Goal: Task Accomplishment & Management: Manage account settings

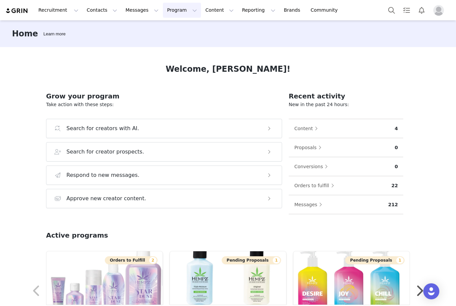
click at [164, 12] on button "Program Program" at bounding box center [182, 10] width 38 height 15
click at [165, 26] on p "Activations" at bounding box center [171, 29] width 26 height 7
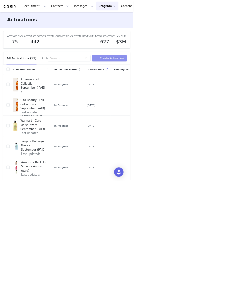
click at [193, 100] on button "Create Activation" at bounding box center [185, 98] width 59 height 11
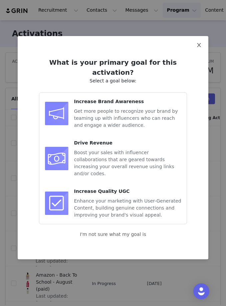
click at [199, 46] on icon "icon: close" at bounding box center [199, 45] width 4 height 4
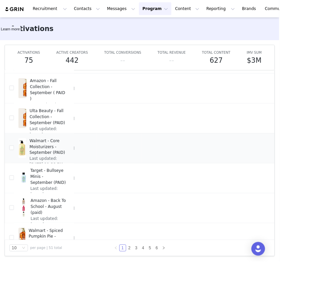
scroll to position [5, 74]
click at [275, 194] on span "Duplicate" at bounding box center [277, 195] width 22 height 7
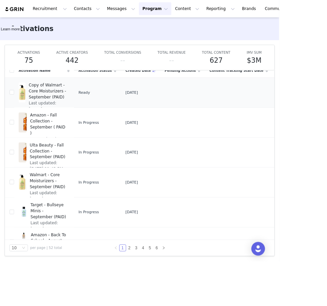
click at [53, 107] on span "Copy of Walmart - Core Moisturizers - September (PAID)" at bounding box center [56, 106] width 44 height 21
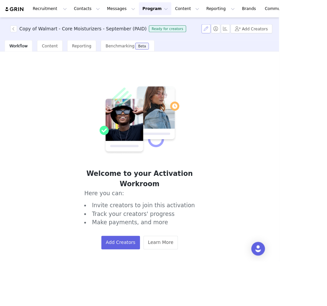
click at [246, 36] on button "button" at bounding box center [241, 33] width 11 height 11
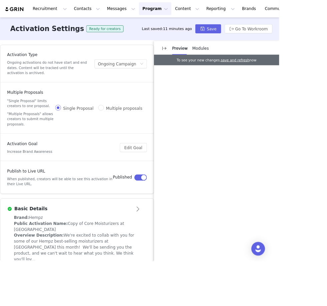
click at [148, 244] on div "Basic Details" at bounding box center [79, 245] width 142 height 8
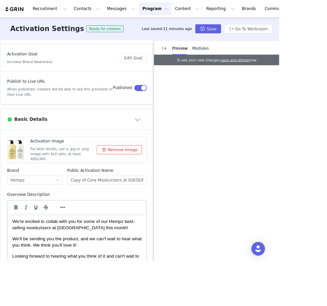
scroll to position [120, 0]
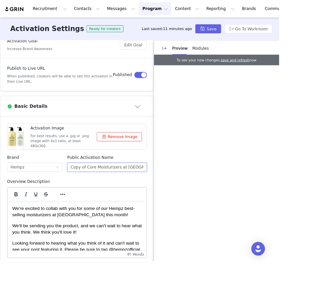
click at [101, 196] on input "Copy of Core Moisturizers at Walmart" at bounding box center [125, 195] width 93 height 11
drag, startPoint x: 101, startPoint y: 196, endPoint x: 55, endPoint y: 196, distance: 45.7
click at [55, 196] on div "Brand Hempz Public Activation Name Copy of Core Moisturizers at Walmart" at bounding box center [90, 195] width 169 height 28
click at [157, 193] on input "Core Moisturizers at Walmart" at bounding box center [125, 195] width 93 height 11
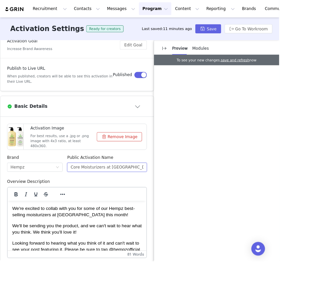
click at [84, 195] on input "Core Moisturizers at Walmart" at bounding box center [125, 195] width 93 height 11
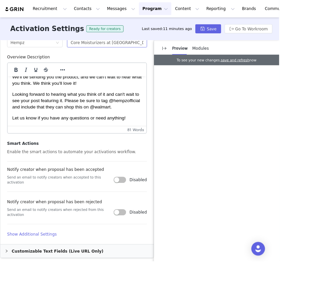
scroll to position [262, 0]
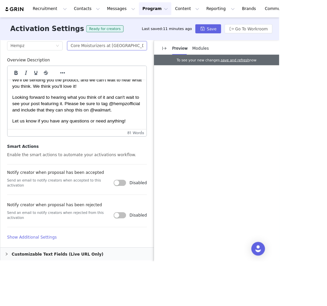
type input "Core Moisturizers at Walmart"
click at [31, 117] on p "Looking forward to hearing what you think of it and can't wait to see your post…" at bounding box center [89, 108] width 152 height 22
click at [32, 117] on p "Looking forward to hearing what you think of it and can't wait to see your post…" at bounding box center [89, 108] width 152 height 22
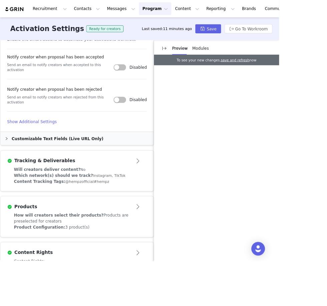
scroll to position [418, 0]
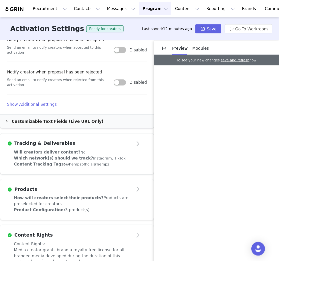
click at [62, 137] on div "Customizable Text Fields (Live URL Only)" at bounding box center [90, 141] width 180 height 15
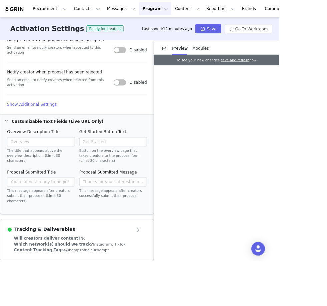
click at [36, 119] on h4 "Show Additional Settings" at bounding box center [90, 122] width 164 height 7
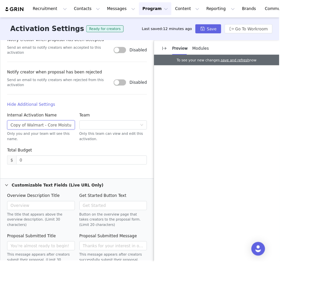
click at [31, 142] on input "Copy of Walmart - Core Moisturizers - September (PAID)" at bounding box center [47, 146] width 79 height 11
drag, startPoint x: 31, startPoint y: 142, endPoint x: 0, endPoint y: 143, distance: 30.7
click at [0, 143] on article "Basic Details Activation Image For best results, use a .jpg or .png image with …" at bounding box center [90, 70] width 180 height 511
drag, startPoint x: 77, startPoint y: 141, endPoint x: 94, endPoint y: 141, distance: 16.4
click at [94, 141] on div "Internal Activation Name Walmart - Core Moisturizers - September (PAID) Only yo…" at bounding box center [90, 151] width 169 height 41
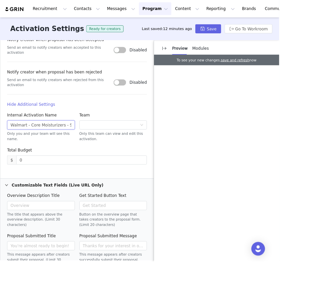
click at [61, 141] on input "Walmart - Core Moisturizers - September (PAID)" at bounding box center [47, 146] width 79 height 11
click at [80, 143] on input "Walmart - Core Moisturizers - October (PAID)" at bounding box center [47, 146] width 79 height 11
drag, startPoint x: 80, startPoint y: 143, endPoint x: 57, endPoint y: 144, distance: 23.0
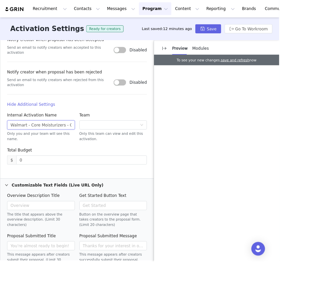
click at [57, 144] on input "Walmart - Core Moisturizers - October (non - paid)" at bounding box center [47, 146] width 79 height 11
drag, startPoint x: 78, startPoint y: 142, endPoint x: 112, endPoint y: 143, distance: 33.7
click at [112, 143] on div "Internal Activation Name Walmart - Core Moisturizers - October (non - paid) Onl…" at bounding box center [90, 151] width 169 height 41
click at [58, 141] on input "Walmart - Core Moisturizers - October (non - paid)" at bounding box center [47, 146] width 79 height 11
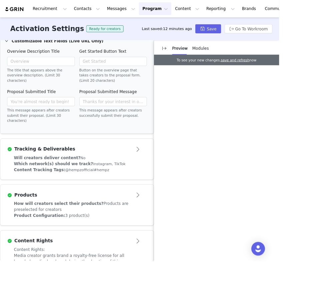
scroll to position [587, 0]
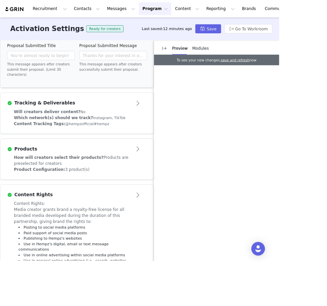
type input "Walmart - Core Moisturizers - October (non - paid)"
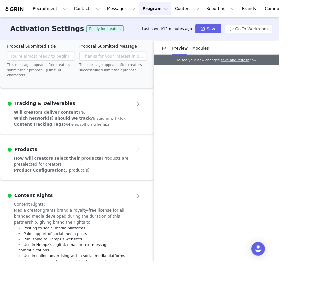
click at [137, 236] on div "Content Rights: Media creator grants brand a royalty-free license for all brand…" at bounding box center [90, 282] width 148 height 93
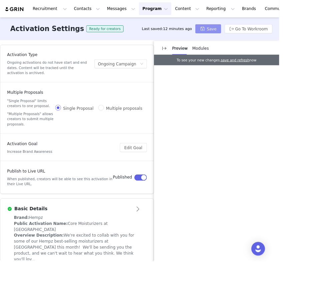
scroll to position [0, 0]
click at [243, 35] on button "Save" at bounding box center [244, 33] width 30 height 11
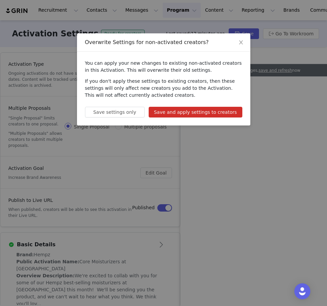
click at [181, 113] on button "Save and apply settings to creators" at bounding box center [196, 112] width 94 height 11
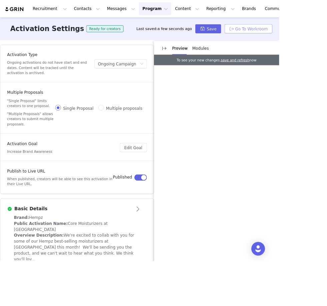
click at [281, 34] on button "Go To Workroom" at bounding box center [291, 33] width 56 height 11
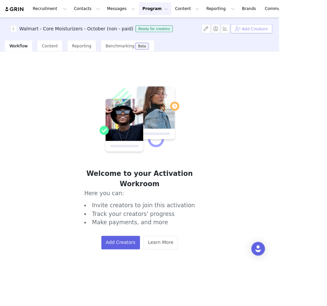
click at [293, 32] on button "Add Creators" at bounding box center [294, 33] width 49 height 11
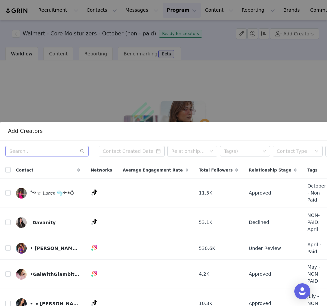
scroll to position [184, 0]
click at [35, 150] on input "text" at bounding box center [46, 151] width 83 height 11
paste input "@megankateee"
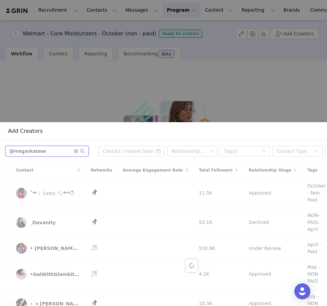
scroll to position [101, 0]
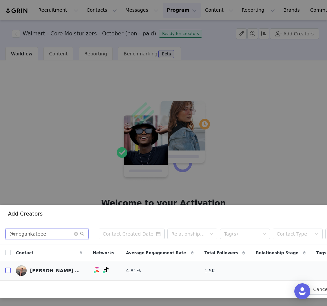
type input "@megankateee"
click at [10, 271] on input "checkbox" at bounding box center [7, 270] width 5 height 5
checkbox input "true"
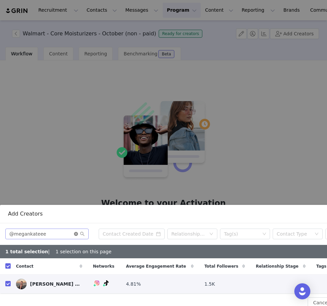
click at [76, 234] on icon "icon: close-circle" at bounding box center [76, 234] width 4 height 4
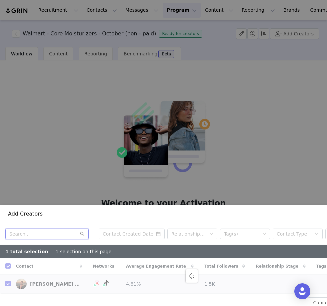
checkbox input "false"
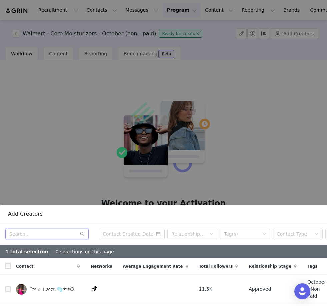
click at [56, 232] on input "text" at bounding box center [46, 234] width 83 height 11
paste input "@emmalinewilson"
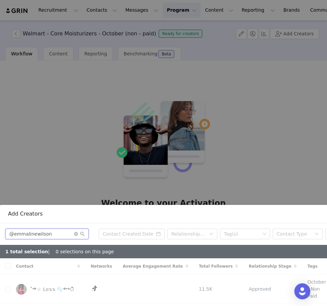
type input "@emmalinewilson"
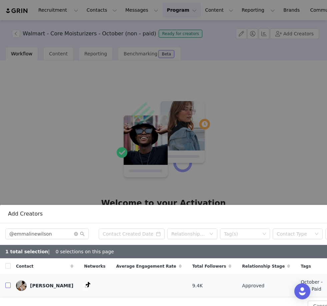
click at [9, 284] on input "checkbox" at bounding box center [7, 285] width 5 height 5
checkbox input "true"
click at [9, 284] on input "checkbox" at bounding box center [7, 285] width 5 height 5
checkbox input "false"
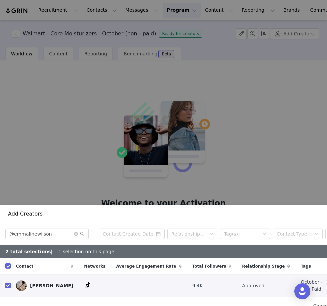
checkbox input "false"
click at [9, 284] on input "checkbox" at bounding box center [7, 285] width 5 height 5
checkbox input "true"
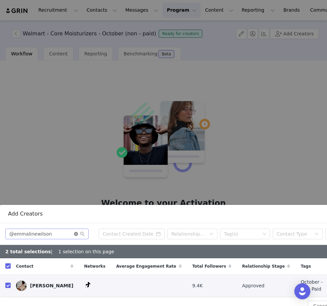
click at [75, 233] on icon "icon: close-circle" at bounding box center [76, 234] width 4 height 4
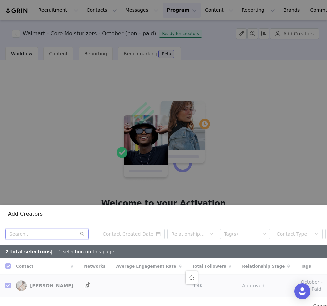
click at [55, 231] on input "text" at bounding box center [46, 234] width 83 height 11
checkbox input "false"
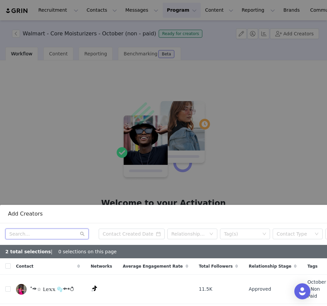
paste input "mrsisabellacatherine"
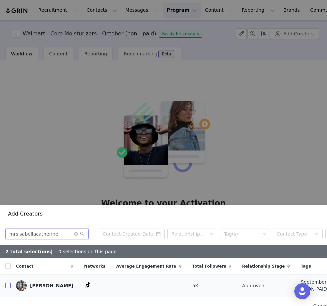
type input "mrsisabellacatherine"
click at [7, 285] on input "checkbox" at bounding box center [7, 285] width 5 height 5
checkbox input "true"
click at [7, 285] on input "checkbox" at bounding box center [7, 285] width 5 height 5
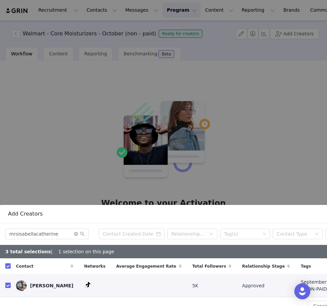
checkbox input "false"
click at [7, 285] on input "checkbox" at bounding box center [7, 285] width 5 height 5
checkbox input "true"
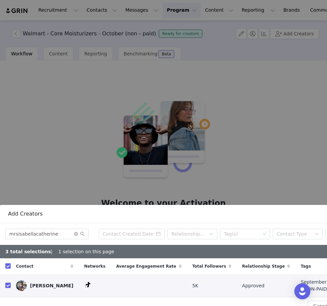
click at [7, 286] on input "checkbox" at bounding box center [7, 285] width 5 height 5
checkbox input "false"
click at [7, 286] on input "checkbox" at bounding box center [7, 285] width 5 height 5
checkbox input "true"
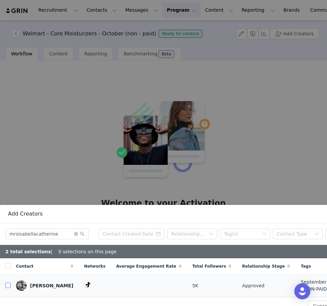
checkbox input "true"
click at [7, 286] on input "checkbox" at bounding box center [7, 285] width 5 height 5
checkbox input "false"
click at [7, 286] on input "checkbox" at bounding box center [7, 285] width 5 height 5
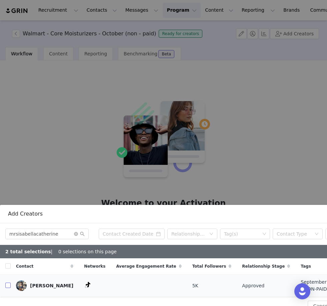
checkbox input "true"
click at [7, 286] on input "checkbox" at bounding box center [7, 285] width 5 height 5
checkbox input "false"
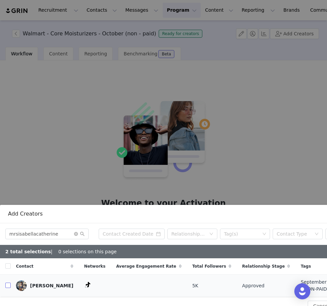
click at [7, 286] on input "checkbox" at bounding box center [7, 285] width 5 height 5
checkbox input "true"
click at [7, 286] on input "checkbox" at bounding box center [7, 285] width 5 height 5
checkbox input "false"
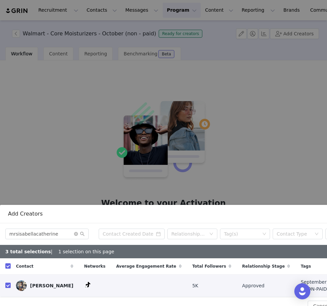
checkbox input "false"
click at [7, 286] on input "checkbox" at bounding box center [7, 285] width 5 height 5
checkbox input "true"
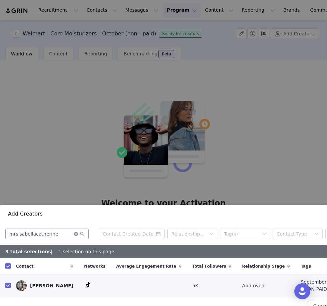
click at [78, 233] on icon "icon: close-circle" at bounding box center [76, 234] width 4 height 4
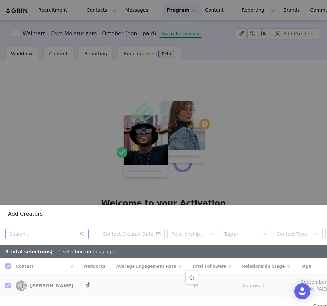
checkbox input "false"
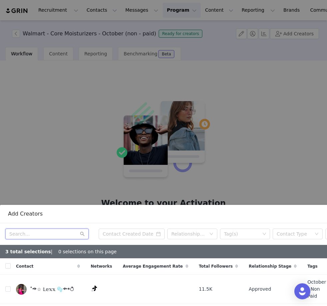
click at [22, 237] on input "text" at bounding box center [46, 234] width 83 height 11
paste input "@lyricphenyx"
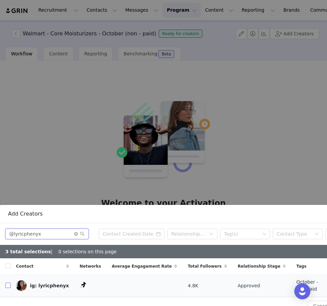
type input "@lyricphenyx"
click at [9, 284] on input "checkbox" at bounding box center [7, 285] width 5 height 5
checkbox input "true"
click at [9, 284] on input "checkbox" at bounding box center [7, 285] width 5 height 5
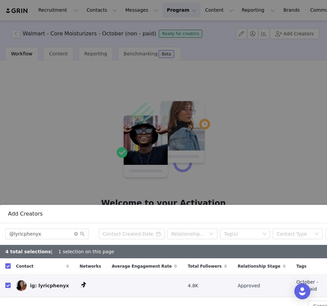
checkbox input "false"
click at [9, 284] on input "checkbox" at bounding box center [7, 285] width 5 height 5
checkbox input "true"
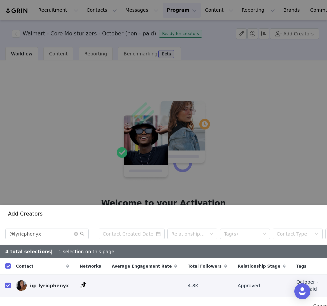
click at [9, 284] on input "checkbox" at bounding box center [7, 285] width 5 height 5
checkbox input "false"
click at [9, 284] on input "checkbox" at bounding box center [7, 285] width 5 height 5
checkbox input "true"
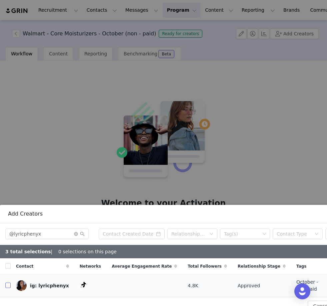
checkbox input "true"
click at [9, 284] on input "checkbox" at bounding box center [7, 285] width 5 height 5
checkbox input "false"
click at [9, 284] on input "checkbox" at bounding box center [7, 285] width 5 height 5
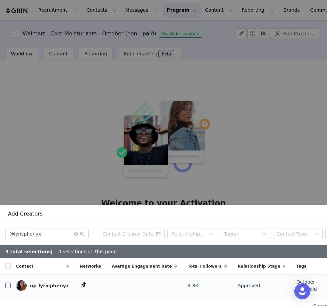
checkbox input "true"
click at [9, 284] on input "checkbox" at bounding box center [7, 285] width 5 height 5
checkbox input "false"
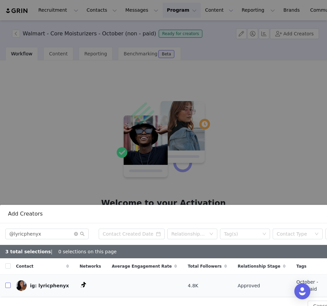
click at [9, 284] on input "checkbox" at bounding box center [7, 285] width 5 height 5
checkbox input "true"
click at [9, 284] on input "checkbox" at bounding box center [7, 285] width 5 height 5
checkbox input "false"
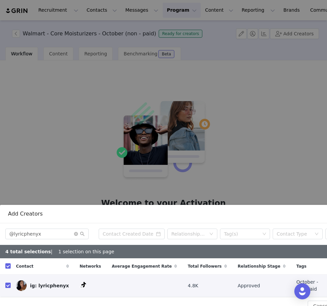
checkbox input "false"
click at [9, 284] on input "checkbox" at bounding box center [7, 285] width 5 height 5
checkbox input "true"
click at [9, 284] on input "checkbox" at bounding box center [7, 285] width 5 height 5
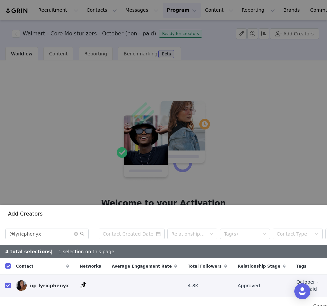
checkbox input "false"
click at [9, 284] on input "checkbox" at bounding box center [7, 285] width 5 height 5
checkbox input "true"
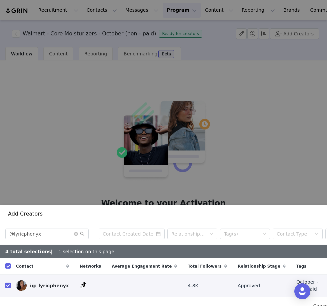
click at [9, 284] on input "checkbox" at bounding box center [7, 285] width 5 height 5
checkbox input "false"
click at [9, 284] on input "checkbox" at bounding box center [7, 285] width 5 height 5
checkbox input "true"
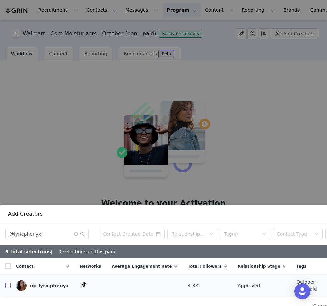
checkbox input "true"
click at [9, 284] on input "checkbox" at bounding box center [7, 285] width 5 height 5
checkbox input "false"
click at [9, 284] on input "checkbox" at bounding box center [7, 285] width 5 height 5
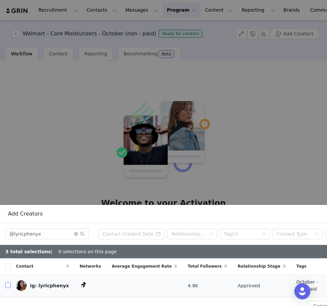
checkbox input "true"
click at [9, 284] on input "checkbox" at bounding box center [7, 285] width 5 height 5
checkbox input "false"
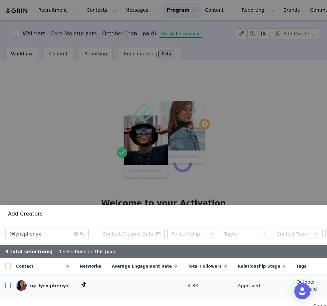
click at [9, 284] on input "checkbox" at bounding box center [7, 285] width 5 height 5
checkbox input "true"
click at [9, 284] on input "checkbox" at bounding box center [7, 285] width 5 height 5
checkbox input "false"
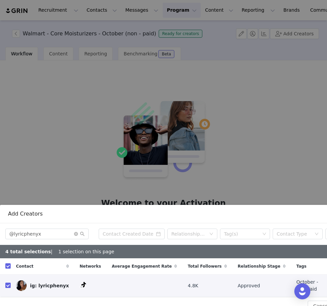
checkbox input "false"
click at [9, 284] on input "checkbox" at bounding box center [7, 285] width 5 height 5
checkbox input "true"
click at [8, 284] on input "checkbox" at bounding box center [7, 285] width 5 height 5
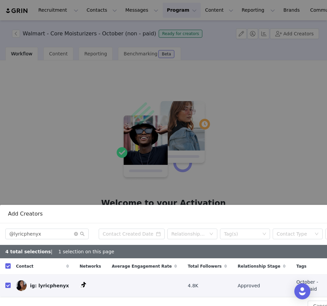
checkbox input "false"
click at [8, 284] on input "checkbox" at bounding box center [7, 285] width 5 height 5
checkbox input "true"
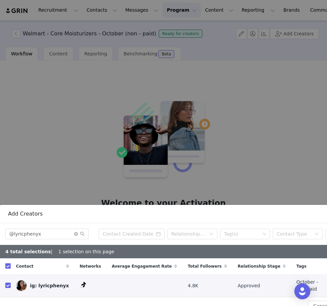
click at [8, 284] on input "checkbox" at bounding box center [7, 285] width 5 height 5
checkbox input "false"
click at [8, 284] on input "checkbox" at bounding box center [7, 285] width 5 height 5
checkbox input "true"
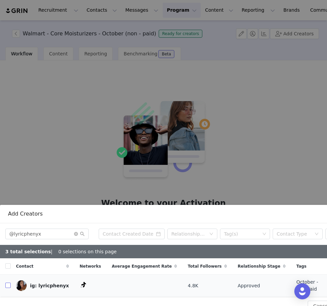
checkbox input "true"
click at [8, 284] on input "checkbox" at bounding box center [7, 285] width 5 height 5
checkbox input "false"
click at [8, 284] on input "checkbox" at bounding box center [7, 285] width 5 height 5
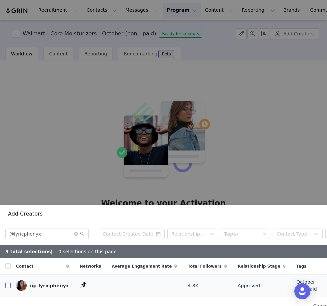
checkbox input "true"
click at [8, 284] on input "checkbox" at bounding box center [7, 285] width 5 height 5
checkbox input "false"
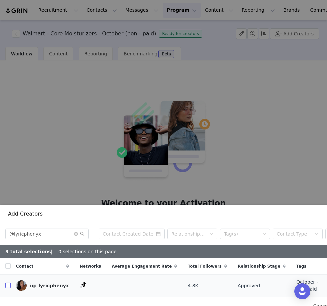
click at [8, 284] on input "checkbox" at bounding box center [7, 285] width 5 height 5
checkbox input "true"
click at [7, 286] on input "checkbox" at bounding box center [7, 285] width 5 height 5
checkbox input "false"
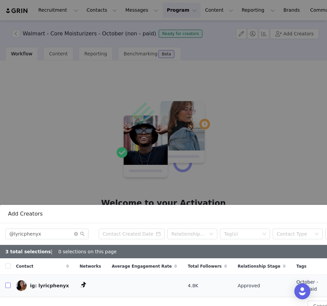
checkbox input "false"
click at [7, 286] on input "checkbox" at bounding box center [7, 285] width 5 height 5
checkbox input "true"
click at [6, 286] on input "checkbox" at bounding box center [7, 285] width 5 height 5
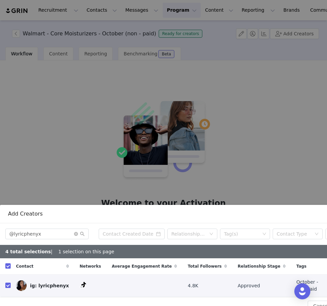
checkbox input "false"
click at [6, 286] on input "checkbox" at bounding box center [7, 285] width 5 height 5
checkbox input "true"
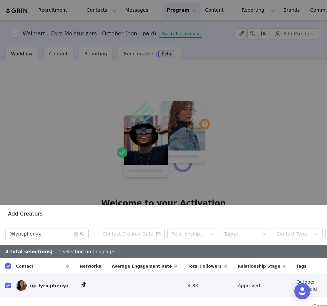
click at [6, 286] on input "checkbox" at bounding box center [7, 285] width 5 height 5
checkbox input "false"
click at [6, 286] on input "checkbox" at bounding box center [7, 285] width 5 height 5
checkbox input "true"
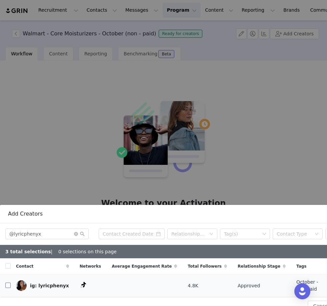
checkbox input "true"
click at [79, 235] on span at bounding box center [79, 234] width 11 height 5
click at [75, 234] on icon "icon: close-circle" at bounding box center [76, 234] width 4 height 4
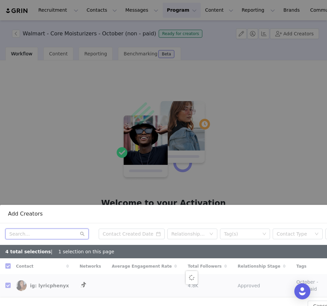
click at [69, 232] on input "text" at bounding box center [46, 234] width 83 height 11
checkbox input "false"
paste input "@carolineejacobi"
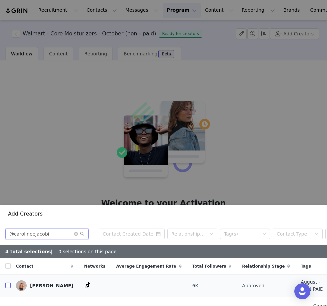
type input "@carolineejacobi"
click at [9, 284] on input "checkbox" at bounding box center [7, 285] width 5 height 5
checkbox input "true"
click at [8, 285] on input "checkbox" at bounding box center [7, 285] width 5 height 5
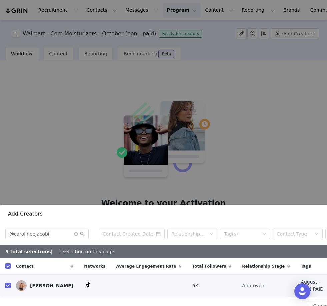
checkbox input "false"
click at [8, 285] on input "checkbox" at bounding box center [7, 285] width 5 height 5
checkbox input "true"
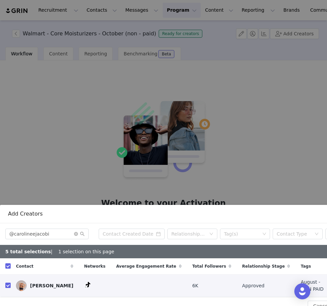
click at [8, 285] on input "checkbox" at bounding box center [7, 285] width 5 height 5
checkbox input "false"
click at [8, 285] on input "checkbox" at bounding box center [7, 285] width 5 height 5
checkbox input "true"
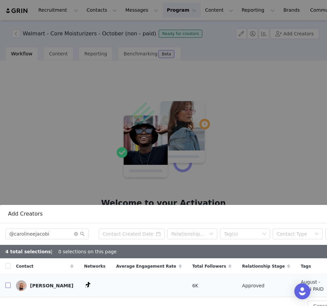
checkbox input "true"
click at [8, 286] on input "checkbox" at bounding box center [7, 285] width 5 height 5
checkbox input "false"
click at [8, 286] on input "checkbox" at bounding box center [7, 285] width 5 height 5
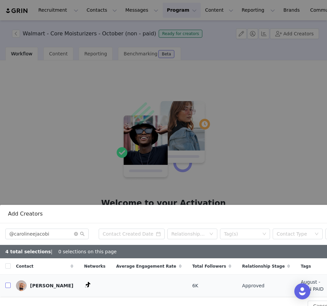
checkbox input "true"
click at [8, 286] on input "checkbox" at bounding box center [7, 285] width 5 height 5
checkbox input "false"
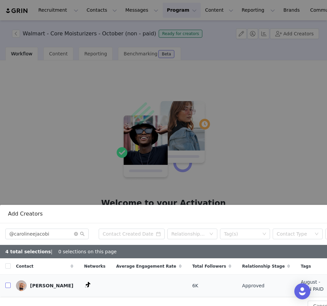
click at [8, 286] on input "checkbox" at bounding box center [7, 285] width 5 height 5
checkbox input "true"
click at [8, 286] on input "checkbox" at bounding box center [7, 285] width 5 height 5
checkbox input "false"
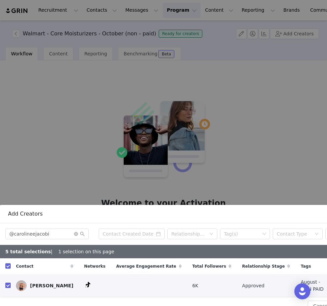
checkbox input "false"
click at [8, 286] on input "checkbox" at bounding box center [7, 285] width 5 height 5
checkbox input "true"
click at [8, 286] on input "checkbox" at bounding box center [7, 285] width 5 height 5
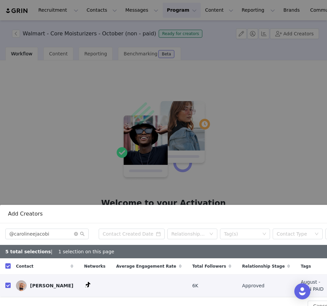
checkbox input "false"
click at [8, 286] on input "checkbox" at bounding box center [7, 285] width 5 height 5
checkbox input "true"
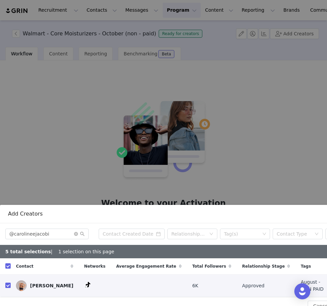
click at [8, 286] on input "checkbox" at bounding box center [7, 285] width 5 height 5
checkbox input "false"
click at [8, 286] on input "checkbox" at bounding box center [7, 285] width 5 height 5
checkbox input "true"
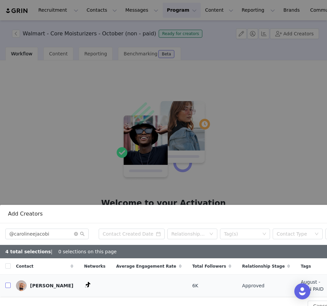
checkbox input "true"
click at [8, 286] on input "checkbox" at bounding box center [7, 285] width 5 height 5
checkbox input "false"
click at [8, 286] on input "checkbox" at bounding box center [7, 285] width 5 height 5
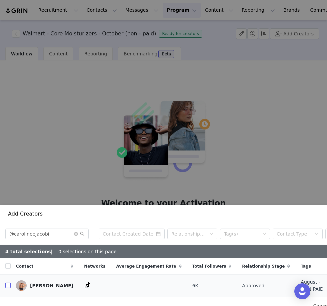
checkbox input "true"
click at [8, 286] on input "checkbox" at bounding box center [7, 285] width 5 height 5
checkbox input "false"
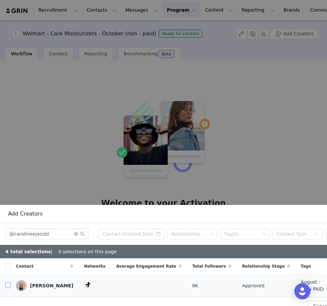
click at [8, 286] on input "checkbox" at bounding box center [7, 285] width 5 height 5
checkbox input "true"
click at [75, 235] on icon "icon: close-circle" at bounding box center [76, 234] width 4 height 4
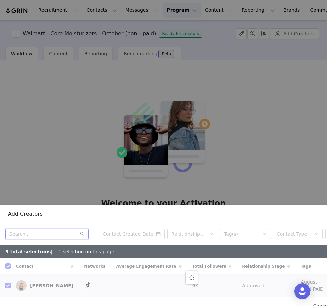
click at [58, 234] on input "text" at bounding box center [46, 234] width 83 height 11
checkbox input "false"
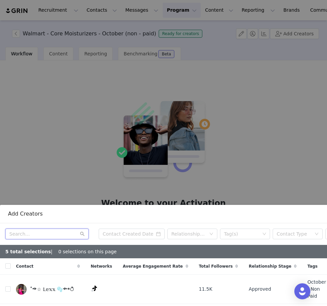
paste input "@leslie.villan"
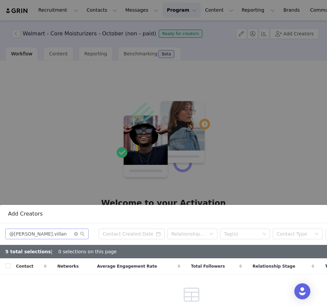
drag, startPoint x: 60, startPoint y: 241, endPoint x: 14, endPoint y: 235, distance: 46.8
click at [0, 0] on html "Recruitment Recruitment Creator Search Curated Lists Landing Pages Web Extensio…" at bounding box center [163, 153] width 327 height 306
click at [14, 235] on input "@leslie.villan" at bounding box center [46, 234] width 83 height 11
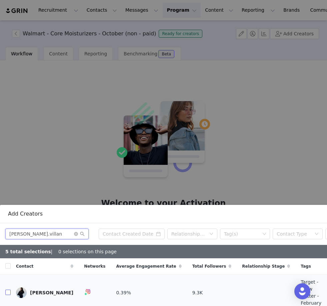
type input "leslie.villan"
click at [8, 290] on input "checkbox" at bounding box center [7, 292] width 5 height 5
checkbox input "true"
click at [8, 290] on input "checkbox" at bounding box center [7, 292] width 5 height 5
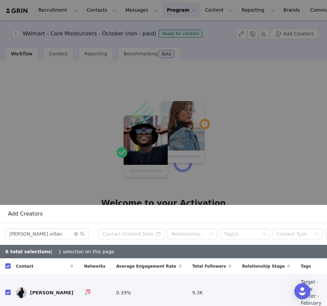
checkbox input "false"
click at [8, 290] on input "checkbox" at bounding box center [7, 292] width 5 height 5
checkbox input "true"
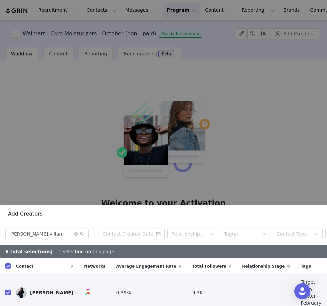
click at [8, 290] on input "checkbox" at bounding box center [7, 292] width 5 height 5
checkbox input "false"
click at [8, 290] on input "checkbox" at bounding box center [7, 292] width 5 height 5
checkbox input "true"
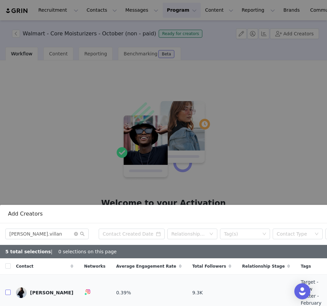
checkbox input "true"
click at [8, 290] on input "checkbox" at bounding box center [7, 292] width 5 height 5
checkbox input "false"
click at [8, 290] on input "checkbox" at bounding box center [7, 292] width 5 height 5
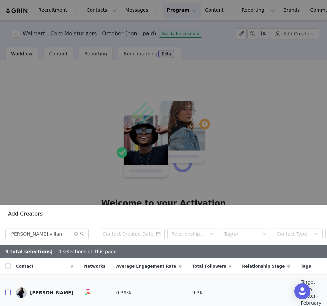
checkbox input "true"
click at [8, 290] on input "checkbox" at bounding box center [7, 292] width 5 height 5
checkbox input "false"
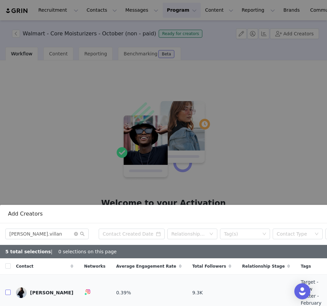
click at [8, 290] on input "checkbox" at bounding box center [7, 292] width 5 height 5
checkbox input "true"
click at [8, 290] on input "checkbox" at bounding box center [7, 292] width 5 height 5
checkbox input "false"
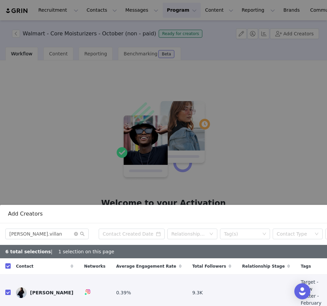
checkbox input "false"
click at [5, 286] on td at bounding box center [5, 293] width 11 height 36
click at [9, 290] on input "checkbox" at bounding box center [7, 292] width 5 height 5
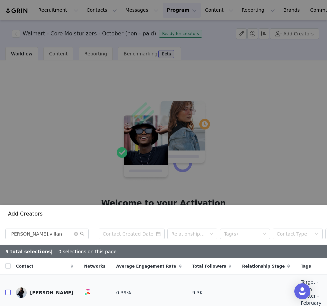
checkbox input "true"
click at [75, 236] on icon "icon: close-circle" at bounding box center [76, 234] width 4 height 4
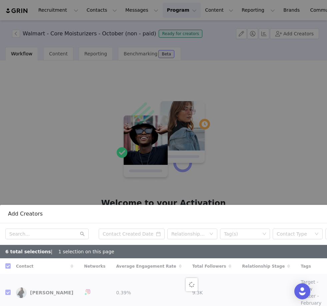
checkbox input "false"
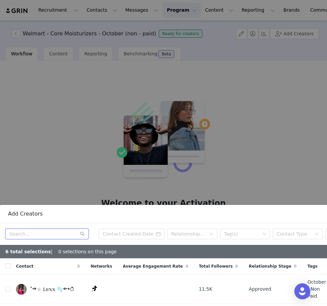
click at [43, 236] on input "text" at bounding box center [46, 234] width 83 height 11
paste input "@lovedaviaa"
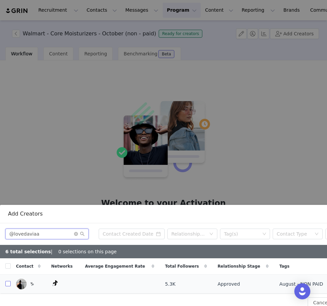
type input "@lovedaviaa"
click at [8, 285] on input "checkbox" at bounding box center [7, 283] width 5 height 5
checkbox input "true"
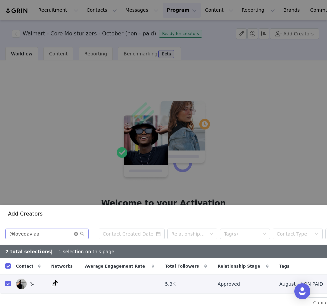
click at [76, 234] on icon "icon: close-circle" at bounding box center [76, 234] width 4 height 4
click at [58, 234] on input "text" at bounding box center [46, 234] width 83 height 11
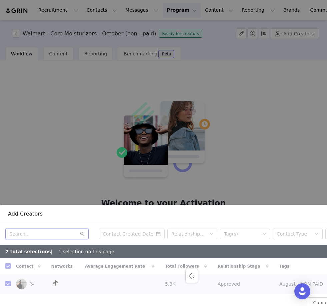
paste input "@emilygardine"
type input "@emilygardine"
checkbox input "false"
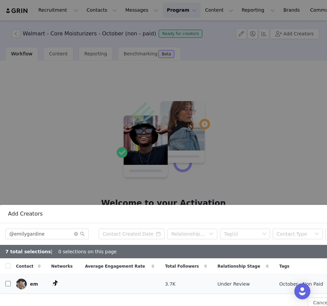
click at [9, 285] on input "checkbox" at bounding box center [7, 283] width 5 height 5
click at [77, 235] on icon "icon: close-circle" at bounding box center [76, 234] width 4 height 4
click at [63, 233] on input "text" at bounding box center [46, 234] width 83 height 11
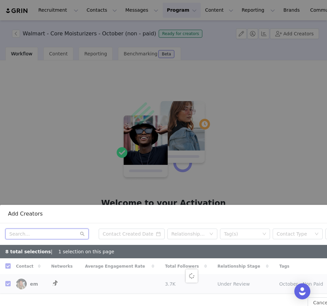
paste input "@leahnhi"
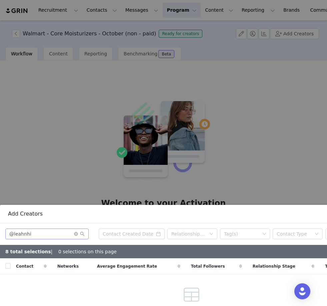
drag, startPoint x: 30, startPoint y: 258, endPoint x: 53, endPoint y: 238, distance: 31.0
click at [0, 0] on html "Recruitment Recruitment Creator Search Curated Lists Landing Pages Web Extensio…" at bounding box center [163, 153] width 327 height 306
click at [53, 238] on input "@leahnhi" at bounding box center [46, 234] width 83 height 11
click at [14, 234] on input "@leahnhi" at bounding box center [46, 234] width 83 height 11
drag, startPoint x: 14, startPoint y: 234, endPoint x: 0, endPoint y: 0, distance: 234.3
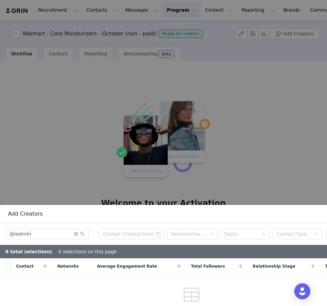
click at [0, 0] on html "Recruitment Recruitment Creator Search Curated Lists Landing Pages Web Extensio…" at bounding box center [163, 153] width 327 height 306
drag, startPoint x: 0, startPoint y: 0, endPoint x: 76, endPoint y: 285, distance: 295.1
click at [0, 0] on html "Recruitment Recruitment Creator Search Curated Lists Landing Pages Web Extensio…" at bounding box center [163, 153] width 327 height 306
click at [14, 233] on input "@leahnhi" at bounding box center [46, 234] width 83 height 11
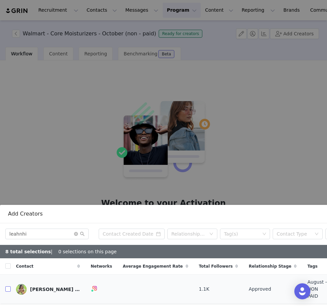
click at [7, 286] on input "checkbox" at bounding box center [7, 288] width 5 height 5
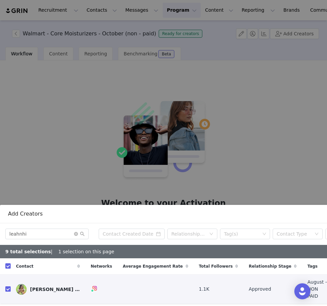
click at [7, 286] on input "checkbox" at bounding box center [7, 288] width 5 height 5
click at [78, 235] on span at bounding box center [79, 234] width 11 height 5
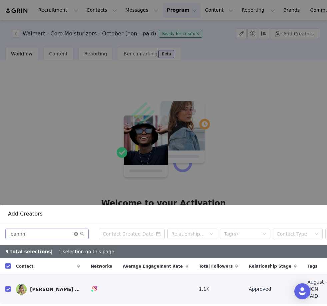
click at [76, 234] on icon "icon: close-circle" at bounding box center [76, 234] width 4 height 4
click at [60, 234] on input "text" at bounding box center [46, 234] width 83 height 11
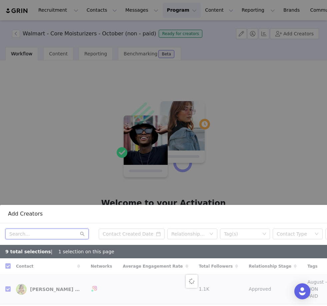
paste input "@beautybybev101"
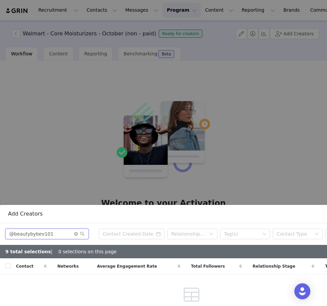
click at [13, 235] on input "@beautybybev101" at bounding box center [46, 234] width 83 height 11
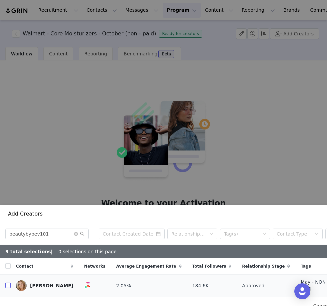
click at [7, 287] on label at bounding box center [7, 285] width 5 height 7
click at [7, 287] on input "checkbox" at bounding box center [7, 285] width 5 height 5
click at [7, 287] on label at bounding box center [7, 285] width 5 height 7
click at [7, 287] on input "checkbox" at bounding box center [7, 285] width 5 height 5
click at [7, 287] on label at bounding box center [7, 285] width 5 height 7
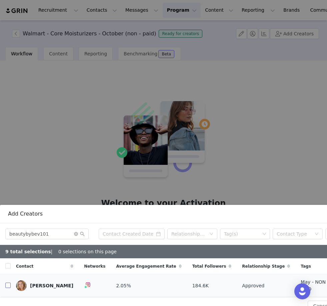
click at [7, 287] on input "checkbox" at bounding box center [7, 285] width 5 height 5
click at [77, 236] on icon "icon: close-circle" at bounding box center [76, 234] width 4 height 4
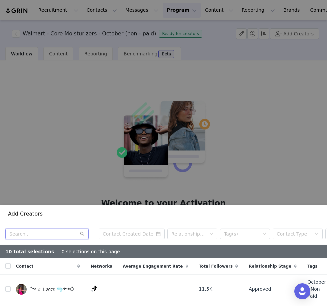
click at [37, 235] on input "text" at bounding box center [46, 234] width 83 height 11
paste input "@sammovega"
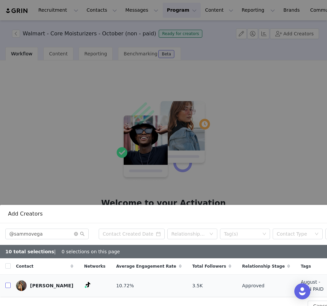
click at [7, 285] on input "checkbox" at bounding box center [7, 285] width 5 height 5
click at [76, 233] on icon "icon: close-circle" at bounding box center [76, 234] width 4 height 4
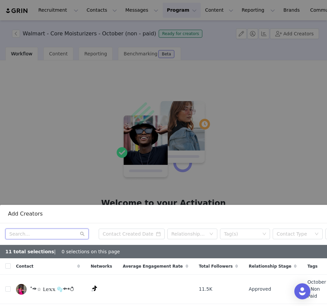
click at [41, 236] on input "text" at bounding box center [46, 234] width 83 height 11
paste input "@slaywa"
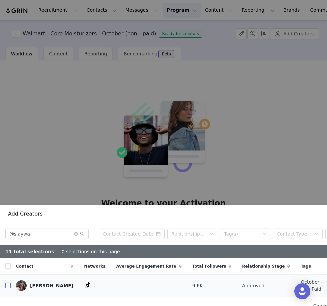
click at [7, 283] on input "checkbox" at bounding box center [7, 285] width 5 height 5
click at [75, 235] on icon "icon: close-circle" at bounding box center [76, 234] width 4 height 4
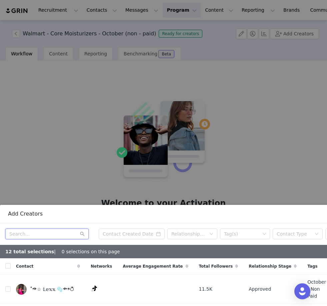
click at [28, 236] on input "text" at bounding box center [46, 234] width 83 height 11
paste input "@melanieee.27"
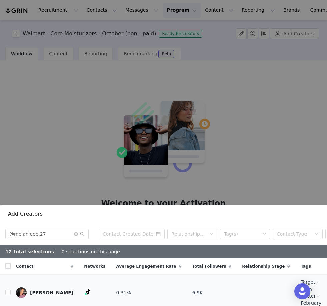
click at [5, 287] on td at bounding box center [5, 293] width 11 height 36
click at [8, 290] on input "checkbox" at bounding box center [7, 292] width 5 height 5
click at [75, 235] on icon "icon: close-circle" at bounding box center [76, 234] width 4 height 4
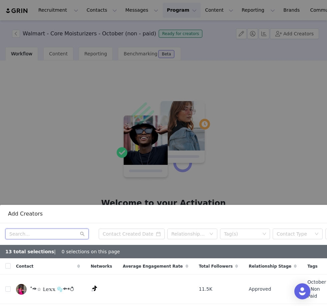
click at [66, 233] on input "text" at bounding box center [46, 234] width 83 height 11
paste input "@giselle.polanco"
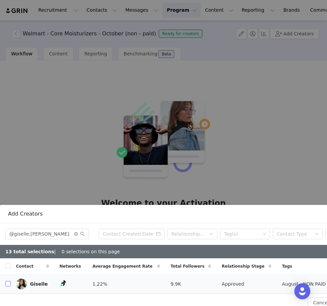
click at [8, 285] on input "checkbox" at bounding box center [7, 283] width 5 height 5
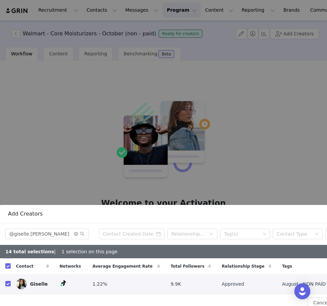
click at [8, 285] on input "checkbox" at bounding box center [7, 283] width 5 height 5
click at [75, 233] on icon "icon: close-circle" at bounding box center [76, 234] width 4 height 4
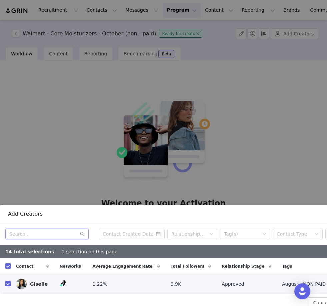
click at [66, 233] on input "text" at bounding box center [46, 234] width 83 height 11
paste input "@selfcarewithtatiana"
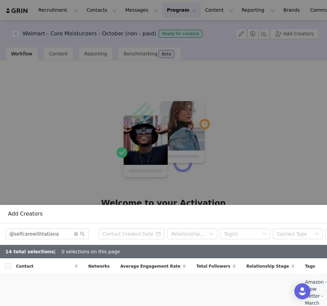
drag, startPoint x: 73, startPoint y: 236, endPoint x: 113, endPoint y: 228, distance: 40.7
click at [73, 236] on input "@selfcarewithtatiana" at bounding box center [46, 234] width 83 height 11
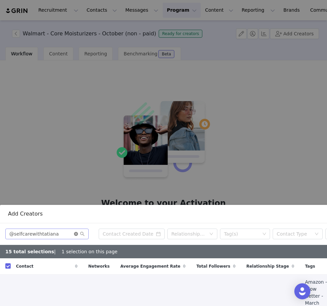
click at [77, 236] on icon "icon: close-circle" at bounding box center [76, 234] width 4 height 4
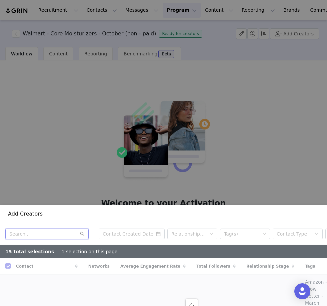
click at [58, 233] on input "text" at bounding box center [46, 234] width 83 height 11
paste input "@kaylaxabigail"
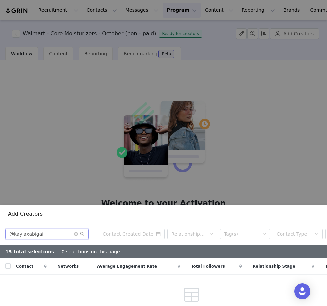
click at [13, 234] on input "@kaylaxabigail" at bounding box center [46, 234] width 83 height 11
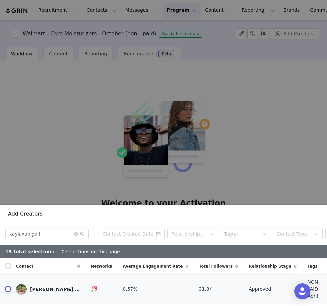
click at [9, 286] on input "checkbox" at bounding box center [7, 288] width 5 height 5
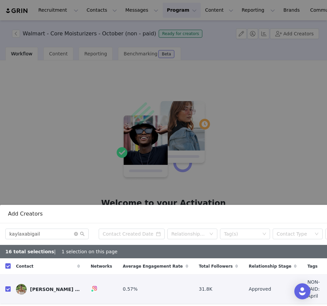
click at [8, 286] on input "checkbox" at bounding box center [7, 288] width 5 height 5
click at [6, 286] on input "checkbox" at bounding box center [7, 288] width 5 height 5
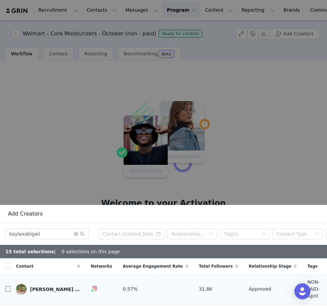
click at [6, 286] on input "checkbox" at bounding box center [7, 288] width 5 height 5
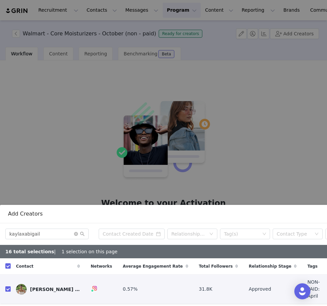
click at [6, 286] on input "checkbox" at bounding box center [7, 288] width 5 height 5
click at [76, 236] on span at bounding box center [79, 234] width 11 height 5
click at [76, 235] on icon "icon: close-circle" at bounding box center [76, 234] width 4 height 4
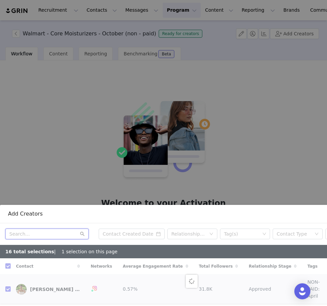
click at [58, 235] on input "text" at bounding box center [46, 234] width 83 height 11
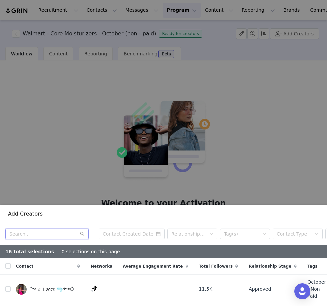
click at [58, 235] on input "text" at bounding box center [46, 234] width 83 height 11
paste input "@just_janci"
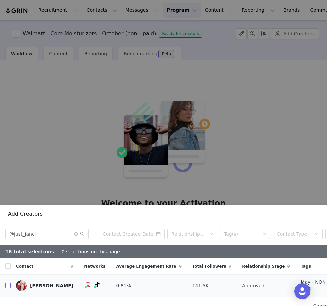
click at [8, 284] on input "checkbox" at bounding box center [7, 285] width 5 height 5
click at [77, 234] on icon "icon: close-circle" at bounding box center [76, 234] width 4 height 4
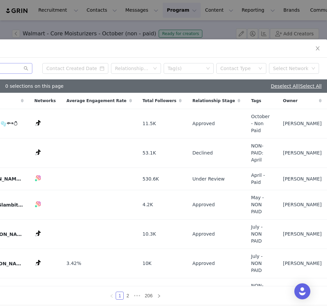
scroll to position [266, 56]
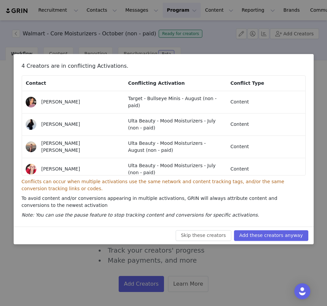
click at [265, 235] on button "Add these creators anyway" at bounding box center [271, 235] width 74 height 11
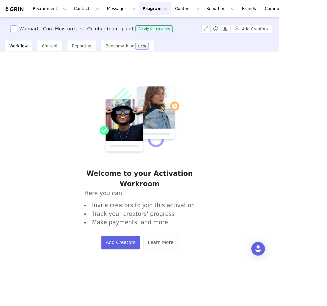
click at [17, 33] on button "button" at bounding box center [16, 34] width 8 height 8
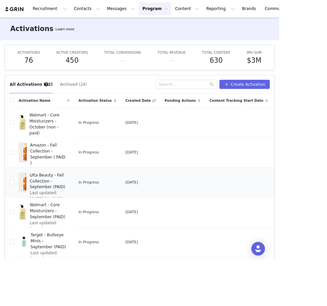
click at [65, 216] on span "Ulta Beauty - Fall Collection - September (PAID)" at bounding box center [56, 212] width 43 height 21
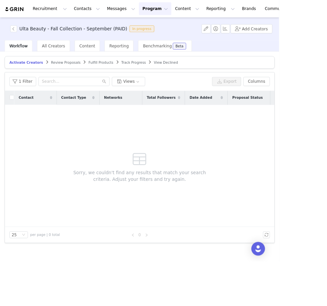
click at [91, 36] on h3 "Ulta Beauty - Fall Collection - September (PAID)" at bounding box center [86, 34] width 126 height 8
click at [291, 30] on button "Add Creators" at bounding box center [294, 33] width 49 height 11
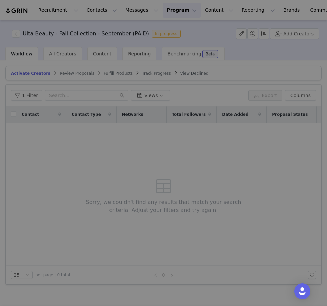
click at [189, 79] on div "Add Creators Relationship Stage Tag(s) Contact Type Select Network Contact Netw…" at bounding box center [163, 153] width 327 height 306
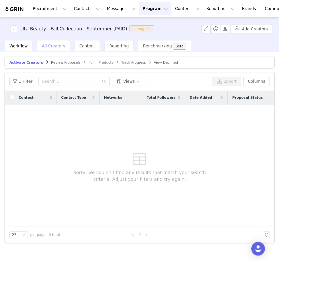
click at [64, 54] on span "All Creators" at bounding box center [62, 53] width 27 height 5
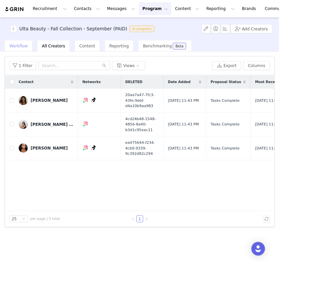
click at [16, 55] on span "Workflow" at bounding box center [21, 53] width 21 height 5
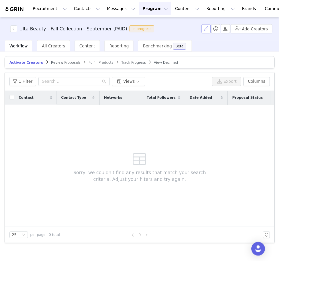
click at [242, 36] on button "button" at bounding box center [241, 33] width 11 height 11
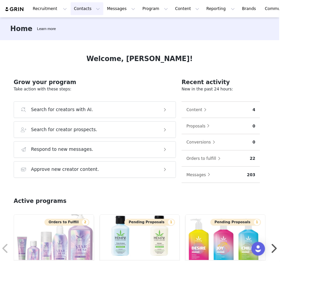
click at [103, 8] on button "Contacts Contacts" at bounding box center [102, 10] width 38 height 15
click at [94, 30] on p "Creators" at bounding box center [93, 29] width 20 height 7
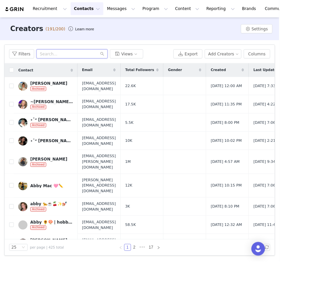
click at [86, 65] on input "text" at bounding box center [84, 63] width 83 height 11
paste input "isabellaratliff98@gmail.com"
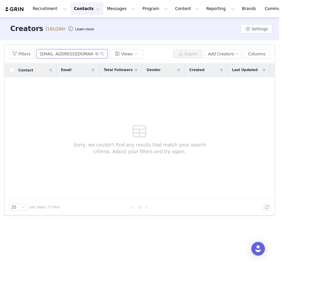
type input "isabellaratliff98@gmail.com"
drag, startPoint x: 116, startPoint y: 63, endPoint x: 0, endPoint y: 0, distance: 132.7
click at [96, 11] on button "Contacts Contacts" at bounding box center [102, 10] width 38 height 15
drag, startPoint x: 96, startPoint y: 11, endPoint x: 101, endPoint y: 106, distance: 94.8
click at [101, 106] on div "Sorry, we couldn't find any results that match your search criteria. Adjust you…" at bounding box center [164, 161] width 192 height 143
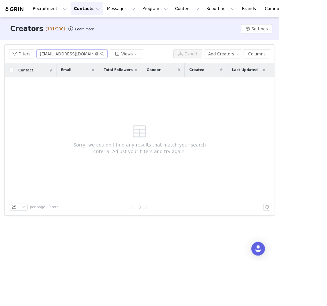
click at [112, 62] on icon "icon: close-circle" at bounding box center [113, 63] width 4 height 4
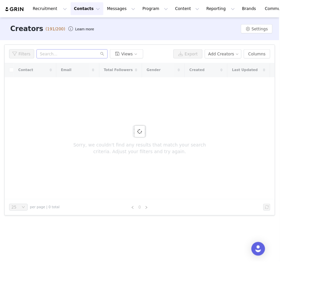
click at [96, 12] on button "Contacts Contacts" at bounding box center [102, 10] width 38 height 15
click at [96, 42] on p "Prospects" at bounding box center [94, 41] width 22 height 7
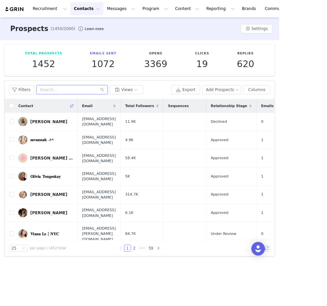
click at [70, 105] on input "text" at bounding box center [84, 105] width 83 height 11
paste input "isabellaratliff98@gmail.com"
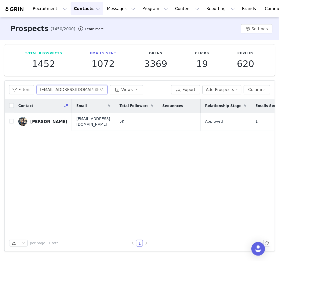
type input "isabellaratliff98@gmail.com"
drag, startPoint x: 69, startPoint y: 106, endPoint x: 26, endPoint y: 142, distance: 55.7
click at [31, 139] on img at bounding box center [26, 142] width 11 height 11
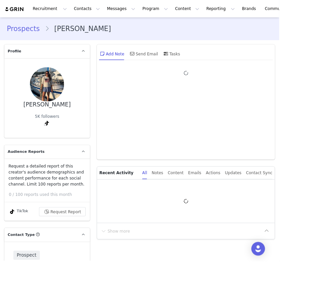
type input "+1 (United States)"
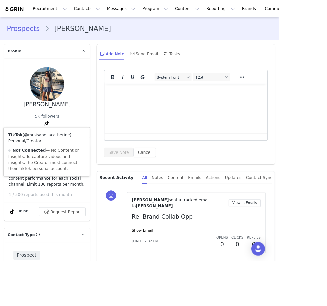
click at [58, 159] on link "@mrsisabellacatherine" at bounding box center [55, 157] width 54 height 5
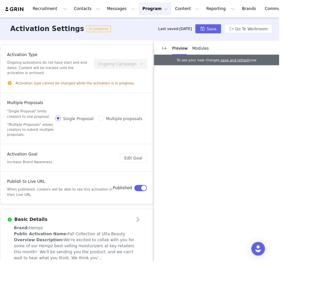
click at [172, 7] on button "Program Program" at bounding box center [182, 10] width 38 height 15
click at [170, 30] on p "Activations" at bounding box center [171, 29] width 26 height 7
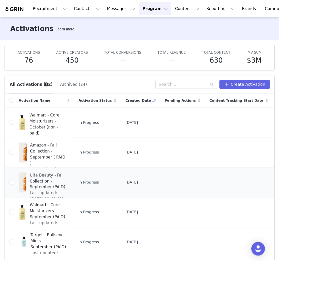
click at [12, 213] on input "checkbox" at bounding box center [13, 213] width 5 height 5
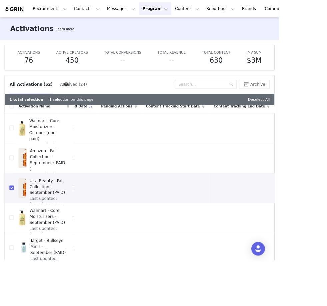
scroll to position [7, 74]
click at [14, 220] on input "checkbox" at bounding box center [13, 219] width 5 height 5
checkbox input "false"
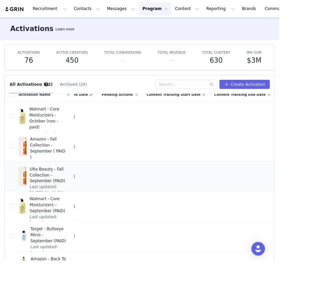
click at [282, 228] on span "Duplicate" at bounding box center [277, 228] width 22 height 7
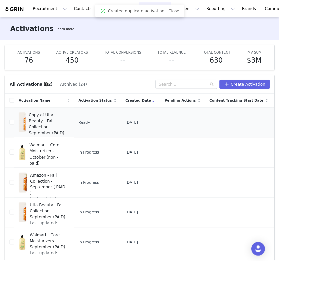
click at [50, 144] on span "Copy of Ulta Beauty - Fall Collection - September (PAID)" at bounding box center [56, 145] width 44 height 28
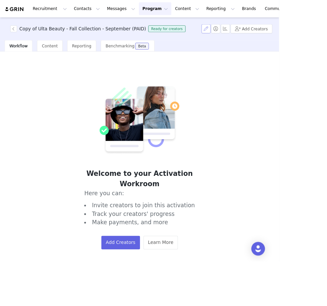
click at [242, 33] on button "button" at bounding box center [241, 33] width 11 height 11
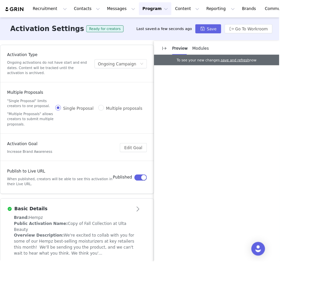
click at [74, 251] on article "Basic Details" at bounding box center [90, 242] width 180 height 19
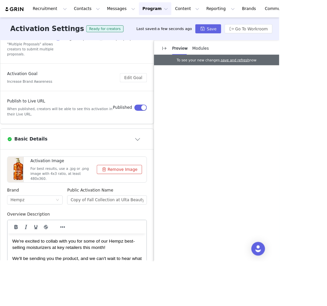
scroll to position [92, 0]
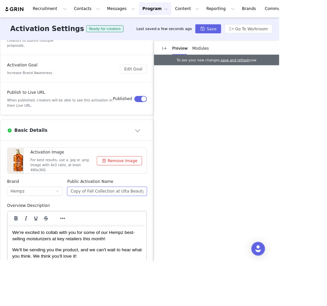
click at [108, 222] on input "Copy of Fall Collection at Ulta Beauty" at bounding box center [125, 224] width 93 height 11
click at [101, 223] on input "Copy of Fall Collection at Ulta Beauty" at bounding box center [125, 224] width 93 height 11
drag, startPoint x: 101, startPoint y: 223, endPoint x: 12, endPoint y: 224, distance: 88.4
click at [13, 224] on div "Brand Hempz Public Activation Name Copy of Fall Collection at Ulta Beauty" at bounding box center [90, 223] width 169 height 28
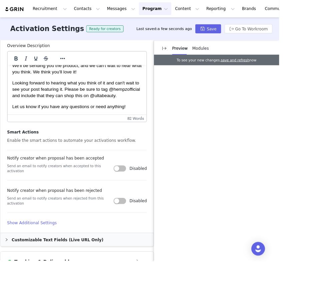
scroll to position [285, 0]
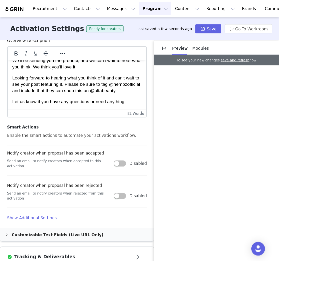
type input "Fall Collection at Ulta Beauty"
click at [58, 252] on h4 "Show Additional Settings" at bounding box center [90, 255] width 164 height 7
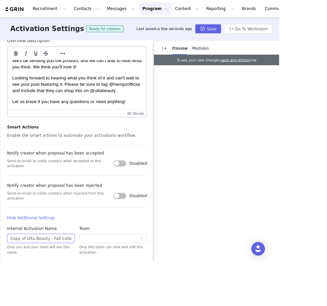
click at [30, 276] on input "Copy of Ulta Beauty - Fall Collection - September (PAID)" at bounding box center [47, 279] width 79 height 11
drag, startPoint x: 30, startPoint y: 276, endPoint x: 0, endPoint y: 274, distance: 29.7
click at [0, 274] on article "Basic Details Activation Image For best results, use a .jpg or .png image with …" at bounding box center [90, 152] width 180 height 411
click at [70, 276] on input "Ulta Beauty - Fall Collection - September (PAID)" at bounding box center [47, 279] width 79 height 11
drag, startPoint x: 70, startPoint y: 276, endPoint x: 95, endPoint y: 278, distance: 25.5
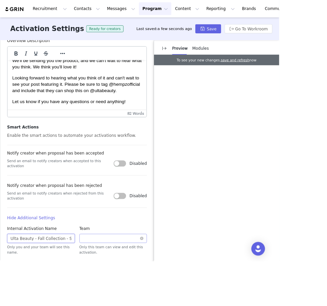
click at [95, 278] on div "Internal Activation Name Ulta Beauty - Fall Collection - September (PAID) Only …" at bounding box center [90, 284] width 169 height 41
click at [61, 274] on input "Ulta Beauty - Fall Collection - September (PAID)" at bounding box center [47, 279] width 79 height 11
click at [80, 275] on input "Ulta Beauty - Fall Collection - October (PAID)" at bounding box center [47, 279] width 79 height 11
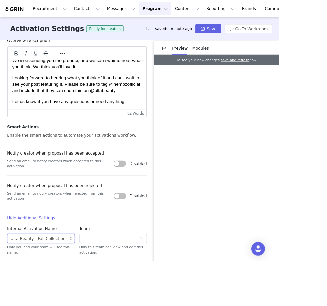
type input "Ulta Beauty - Fall Collection - October (non - paid)"
click at [0, 0] on html "Recruitment Recruitment Creator Search Curated Lists Landing Pages Web Extensio…" at bounding box center [163, 153] width 327 height 306
click at [49, 278] on input "Ulta Beauty - Fall Collection - October (non - paid)" at bounding box center [47, 279] width 79 height 11
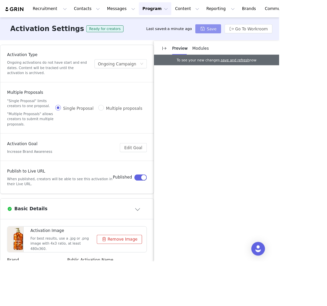
scroll to position [0, 0]
click at [249, 34] on button "Save" at bounding box center [244, 33] width 30 height 11
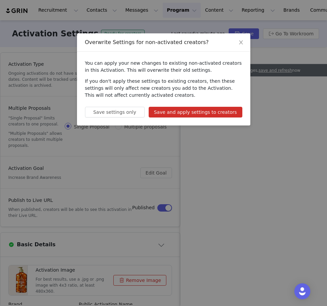
click at [183, 111] on button "Save and apply settings to creators" at bounding box center [196, 112] width 94 height 11
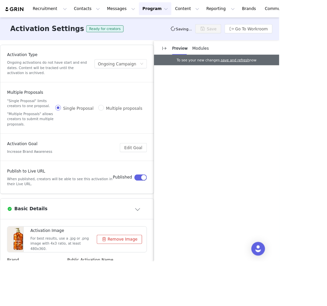
type input "Fall Collection at Ulta Beauty"
type input "Ulta Beauty - Fall Collection - October (non - paid)"
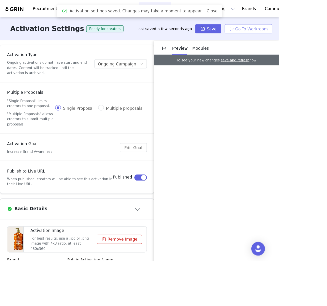
click at [299, 34] on button "Go To Workroom" at bounding box center [291, 33] width 56 height 11
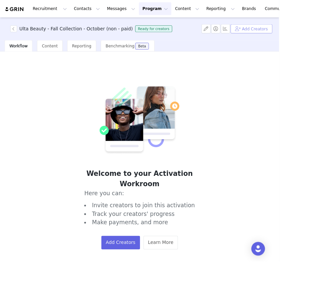
click at [309, 34] on button "Add Creators" at bounding box center [294, 33] width 49 height 11
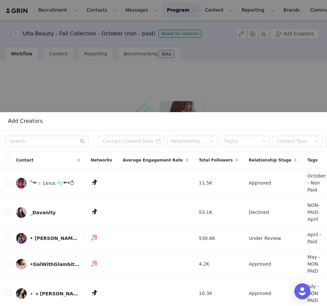
scroll to position [194, 0]
click at [64, 139] on input "text" at bounding box center [46, 141] width 83 height 11
paste input "" @sophiieperez ""
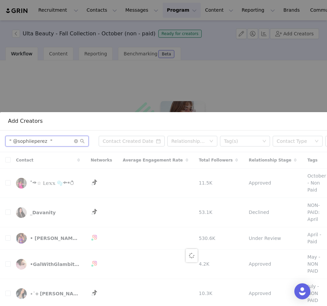
scroll to position [130, 0]
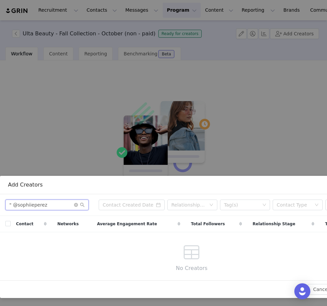
click at [13, 205] on input "" @sophiieperez" at bounding box center [46, 205] width 83 height 11
click at [13, 207] on input "@sophiieperez" at bounding box center [46, 205] width 83 height 11
type input "sophiieperez"
click at [76, 204] on icon "icon: close-circle" at bounding box center [76, 205] width 4 height 4
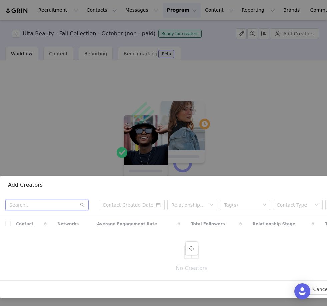
click at [64, 207] on input "text" at bounding box center [46, 205] width 83 height 11
type input "S"
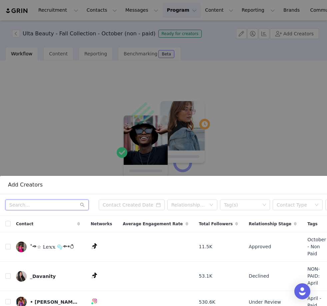
click at [39, 206] on input "text" at bounding box center [46, 205] width 83 height 11
paste input "sophieiperez17@gmail.com"
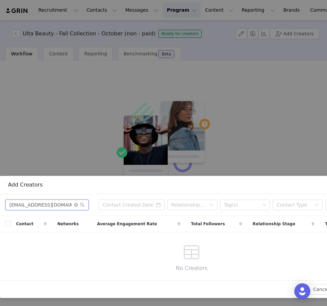
type input "sophieiperez17@gmail.com"
click at [76, 206] on icon "icon: close-circle" at bounding box center [76, 205] width 4 height 4
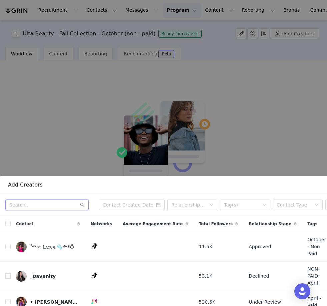
click at [27, 207] on input "text" at bounding box center [46, 205] width 83 height 11
paste input "@aniatrevino"
type input "@aniatrevino"
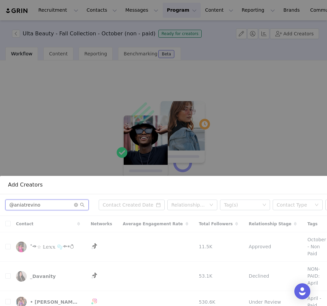
scroll to position [101, 0]
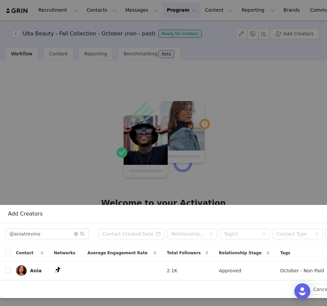
click at [5, 271] on input "checkbox" at bounding box center [7, 270] width 5 height 5
checkbox input "true"
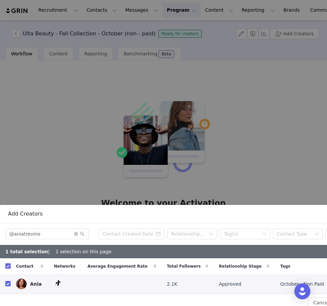
click at [8, 286] on input "checkbox" at bounding box center [7, 283] width 5 height 5
checkbox input "false"
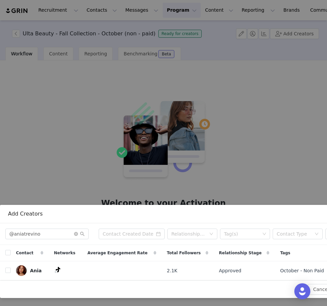
click at [6, 272] on input "checkbox" at bounding box center [7, 270] width 5 height 5
checkbox input "true"
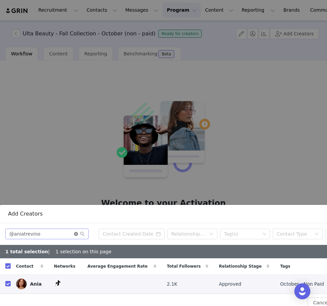
click at [76, 233] on icon "icon: close-circle" at bounding box center [76, 234] width 4 height 4
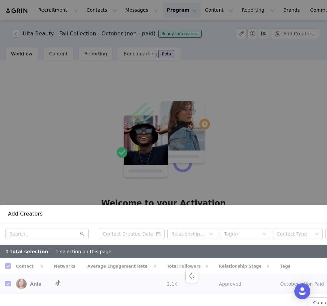
checkbox input "false"
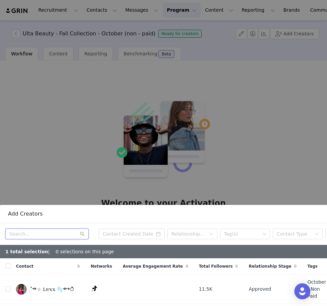
click at [64, 233] on input "text" at bounding box center [46, 234] width 83 height 11
paste input "@krisnatalyy"
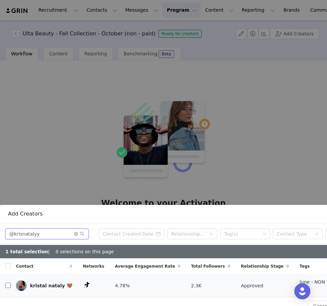
type input "@krisnatalyy"
click at [6, 283] on input "checkbox" at bounding box center [7, 285] width 5 height 5
checkbox input "true"
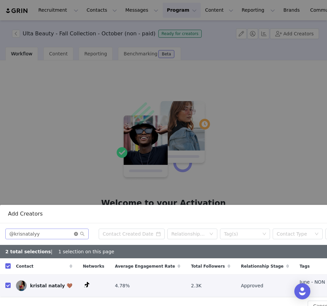
click at [77, 236] on icon "icon: close-circle" at bounding box center [76, 234] width 4 height 4
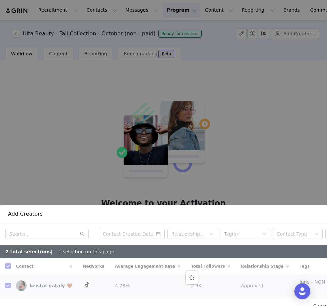
checkbox input "false"
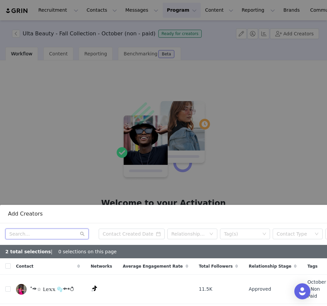
click at [21, 236] on input "text" at bounding box center [46, 234] width 83 height 11
paste input "@that.girl.yasmen"
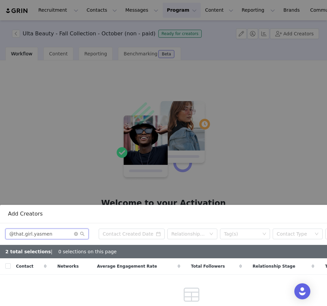
click at [12, 233] on input "@that.girl.yasmen" at bounding box center [46, 234] width 83 height 11
click at [14, 235] on input "@that.girl.yasmen" at bounding box center [46, 234] width 83 height 11
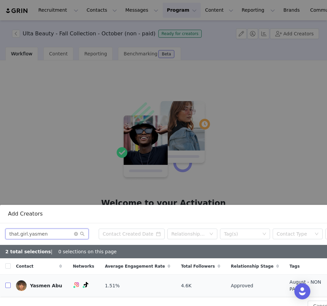
type input "that.girl.yasmen"
click at [8, 284] on input "checkbox" at bounding box center [7, 285] width 5 height 5
checkbox input "true"
click at [8, 284] on input "checkbox" at bounding box center [7, 285] width 5 height 5
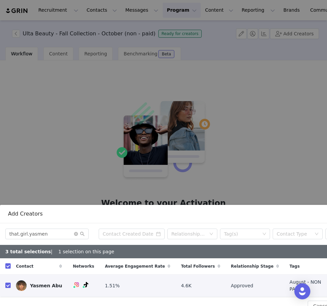
checkbox input "false"
click at [8, 284] on input "checkbox" at bounding box center [7, 285] width 5 height 5
checkbox input "true"
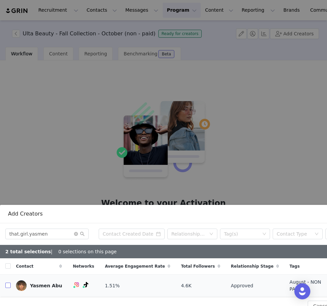
checkbox input "true"
click at [73, 234] on input "that.girl.yasmen" at bounding box center [46, 234] width 83 height 11
click at [77, 234] on icon "icon: close-circle" at bounding box center [76, 234] width 4 height 4
click at [64, 233] on input "text" at bounding box center [46, 234] width 83 height 11
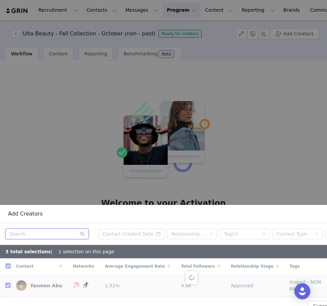
paste input "@pumpkeem"
type input "@pumpkeem"
checkbox input "false"
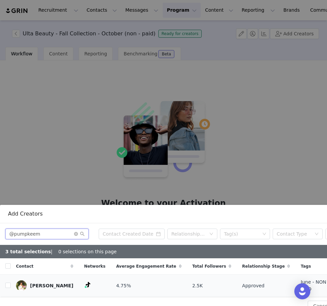
type input "@pumpkeem"
click at [0, 287] on td at bounding box center [5, 286] width 11 height 22
click at [9, 283] on input "checkbox" at bounding box center [7, 285] width 5 height 5
checkbox input "true"
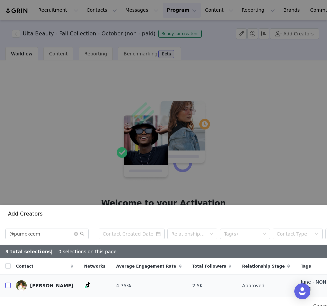
checkbox input "true"
click at [77, 236] on icon "icon: close-circle" at bounding box center [76, 234] width 4 height 4
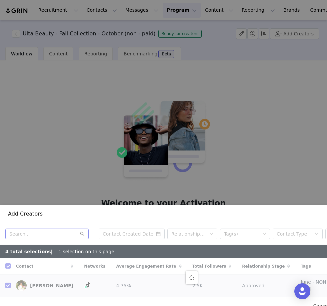
checkbox input "false"
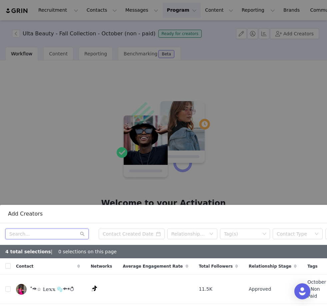
click at [50, 230] on input "text" at bounding box center [46, 234] width 83 height 11
paste input "@madisonkbowen"
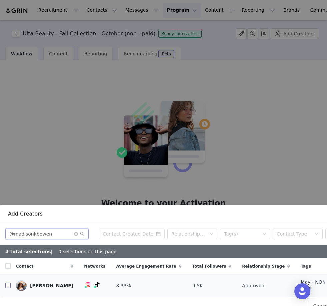
type input "@madisonkbowen"
click at [8, 285] on input "checkbox" at bounding box center [7, 285] width 5 height 5
checkbox input "true"
click at [8, 285] on input "checkbox" at bounding box center [7, 285] width 5 height 5
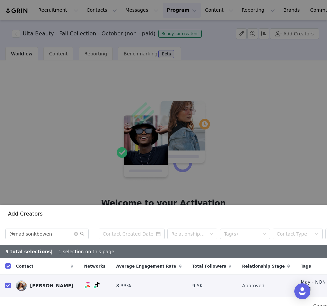
checkbox input "false"
click at [8, 285] on input "checkbox" at bounding box center [7, 285] width 5 height 5
checkbox input "true"
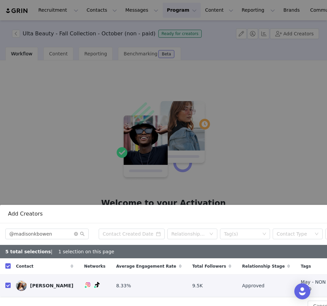
click at [8, 285] on input "checkbox" at bounding box center [7, 285] width 5 height 5
checkbox input "false"
click at [8, 285] on input "checkbox" at bounding box center [7, 285] width 5 height 5
checkbox input "true"
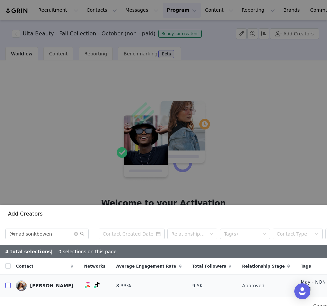
checkbox input "true"
click at [8, 285] on input "checkbox" at bounding box center [7, 285] width 5 height 5
checkbox input "false"
click at [8, 285] on input "checkbox" at bounding box center [7, 285] width 5 height 5
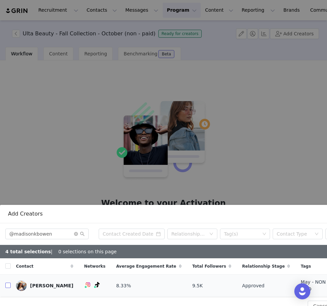
checkbox input "true"
click at [8, 285] on input "checkbox" at bounding box center [7, 285] width 5 height 5
checkbox input "false"
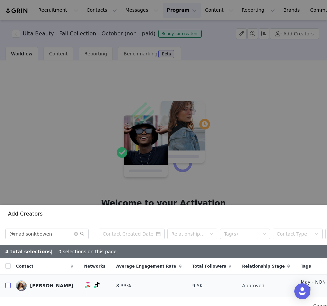
click at [8, 285] on input "checkbox" at bounding box center [7, 285] width 5 height 5
checkbox input "true"
click at [77, 234] on icon "icon: close-circle" at bounding box center [76, 234] width 4 height 4
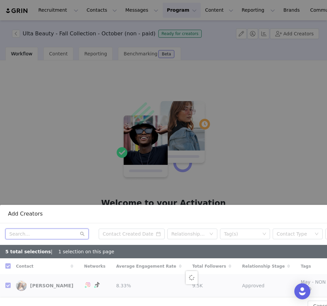
checkbox input "false"
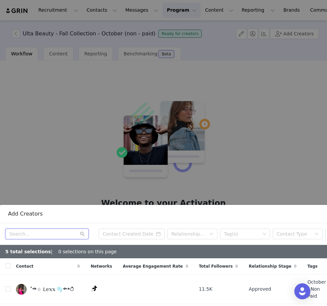
click at [56, 237] on input "text" at bounding box center [46, 234] width 83 height 11
paste input "@l0vemarisa"
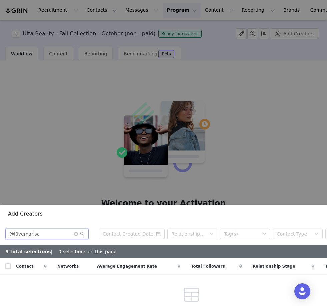
click at [14, 236] on input "@l0vemarisa" at bounding box center [46, 234] width 83 height 11
type input "l0vemarisa"
click at [76, 232] on icon "icon: close-circle" at bounding box center [76, 234] width 4 height 4
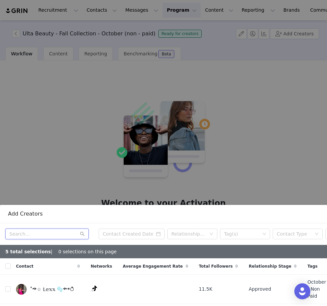
click at [41, 234] on input "text" at bounding box center [46, 234] width 83 height 11
paste input "@lexlovesmakeup_"
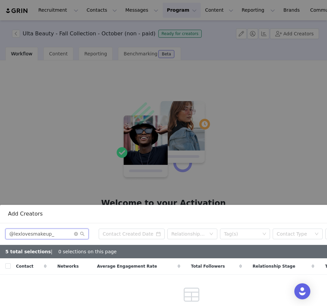
click at [13, 236] on input "@lexlovesmakeup_" at bounding box center [46, 234] width 83 height 11
type input "lexlovesmakeup_"
click at [73, 234] on input "lexlovesmakeup_" at bounding box center [46, 234] width 83 height 11
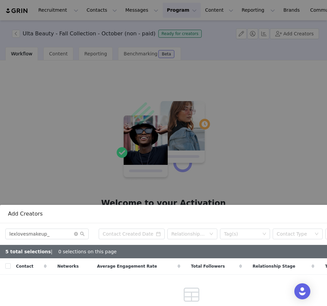
click at [0, 13] on div "Add Creators lexlovesmakeup_ Relationship Stage Tag(s) Contact Type Select Netw…" at bounding box center [163, 153] width 327 height 306
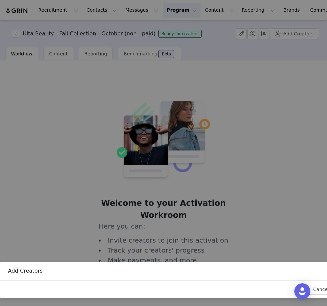
scroll to position [44, 0]
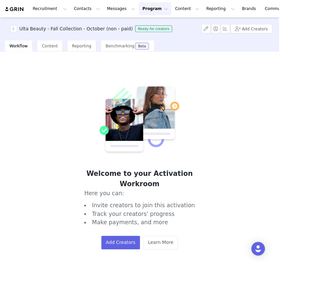
drag, startPoint x: 303, startPoint y: 35, endPoint x: 259, endPoint y: 30, distance: 44.7
click at [303, 35] on button "Add Creators" at bounding box center [294, 33] width 49 height 11
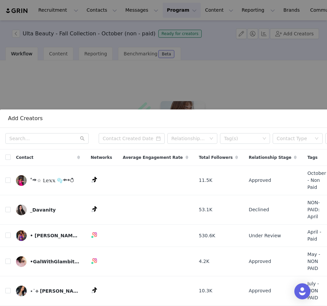
scroll to position [196, 0]
click at [31, 139] on input "text" at bounding box center [46, 138] width 83 height 11
paste input "@perlae.xo"
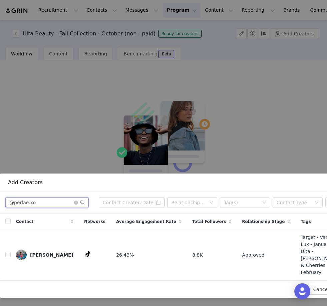
scroll to position [111, 0]
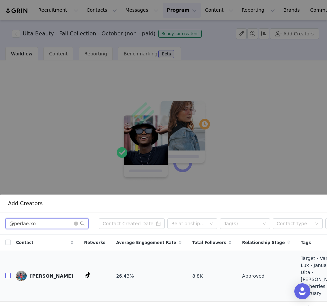
type input "@perlae.xo"
click at [9, 273] on input "checkbox" at bounding box center [7, 275] width 5 height 5
checkbox input "true"
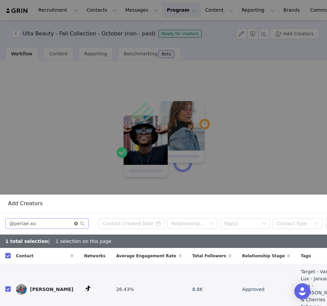
click at [75, 224] on icon "icon: close-circle" at bounding box center [76, 224] width 4 height 4
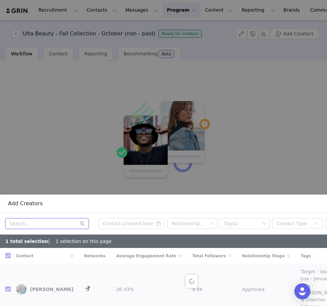
checkbox input "false"
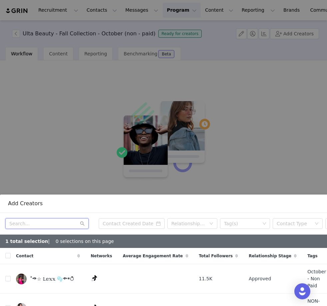
click at [34, 223] on input "text" at bounding box center [46, 223] width 83 height 11
paste input "" @fionaodle ""
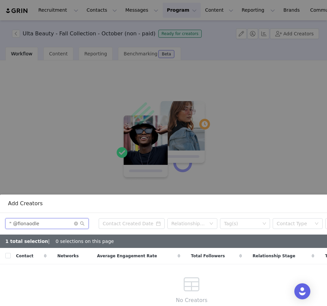
click at [12, 225] on input "" @fionaodle" at bounding box center [46, 223] width 83 height 11
click at [13, 225] on input "@fionaodle" at bounding box center [46, 223] width 83 height 11
click at [21, 225] on input "fionaodle" at bounding box center [46, 223] width 83 height 11
type input "fiona odle"
click at [76, 223] on icon "icon: close-circle" at bounding box center [76, 224] width 4 height 4
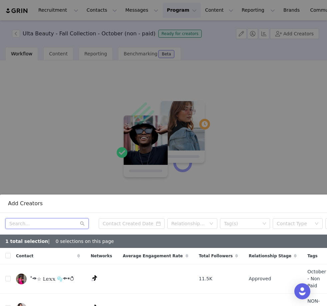
click at [43, 222] on input "text" at bounding box center [46, 223] width 83 height 11
paste input "@alyssa.ann.gomez"
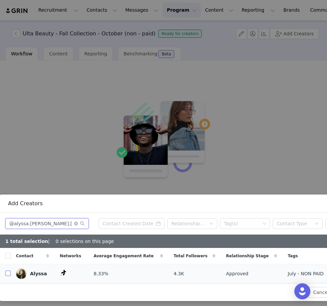
type input "@alyssa.ann.gomez"
click at [9, 274] on input "checkbox" at bounding box center [7, 273] width 5 height 5
checkbox input "true"
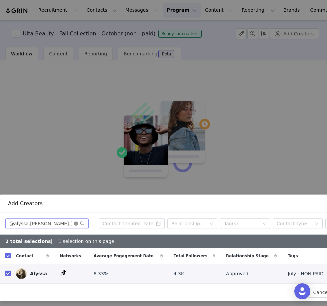
click at [76, 224] on icon "icon: close-circle" at bounding box center [76, 224] width 4 height 4
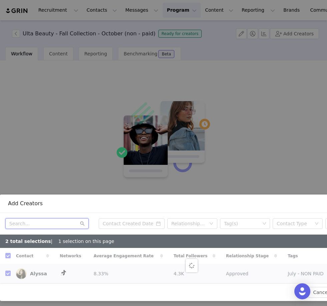
checkbox input "false"
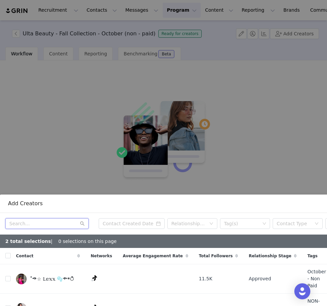
click at [44, 221] on input "text" at bounding box center [46, 223] width 83 height 11
paste input "@xonicolesias"
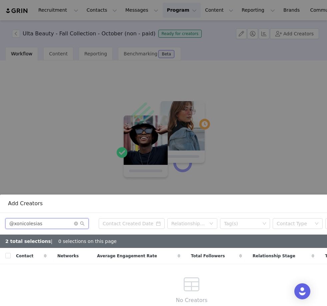
click at [13, 223] on input "@xonicolesias" at bounding box center [46, 223] width 83 height 11
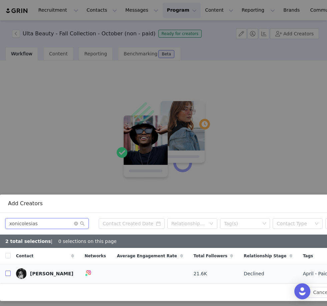
type input "xonicolesias"
click at [8, 276] on input "checkbox" at bounding box center [7, 273] width 5 height 5
checkbox input "true"
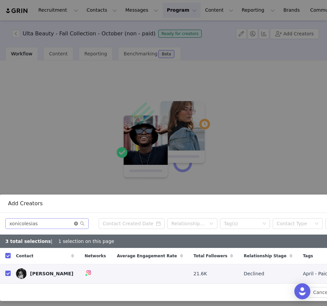
click at [78, 222] on icon "icon: close-circle" at bounding box center [76, 224] width 4 height 4
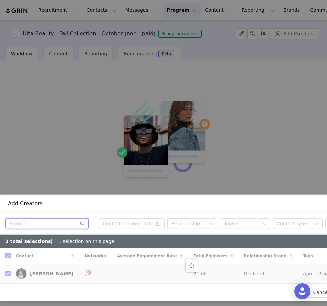
checkbox input "false"
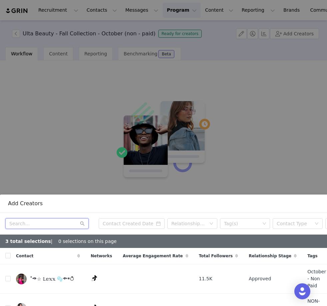
click at [55, 223] on input "text" at bounding box center [46, 223] width 83 height 11
paste input "@joisydney"
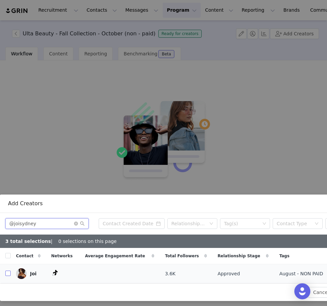
type input "@joisydney"
click at [8, 274] on input "checkbox" at bounding box center [7, 273] width 5 height 5
checkbox input "true"
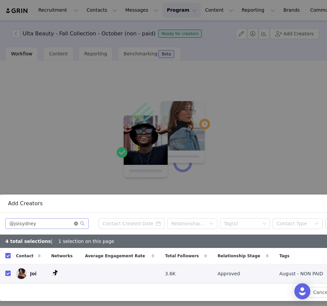
click at [77, 223] on icon "icon: close-circle" at bounding box center [76, 224] width 4 height 4
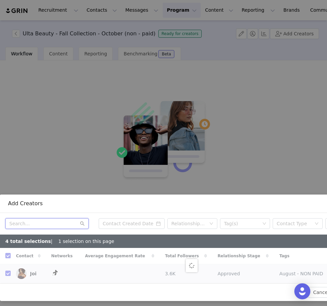
checkbox input "false"
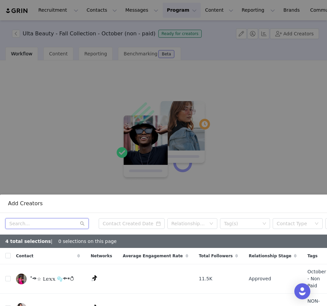
click at [36, 225] on input "text" at bounding box center [46, 223] width 83 height 11
paste input "@andreavictoria.p"
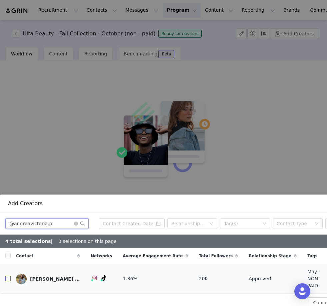
type input "@andreavictoria.p"
click at [9, 277] on label at bounding box center [7, 278] width 5 height 7
click at [9, 277] on input "checkbox" at bounding box center [7, 278] width 5 height 5
checkbox input "true"
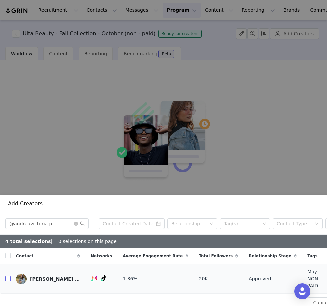
checkbox input "true"
click at [76, 224] on icon "icon: close-circle" at bounding box center [76, 224] width 4 height 4
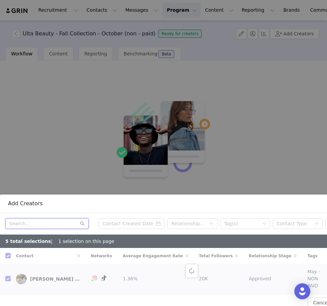
checkbox input "false"
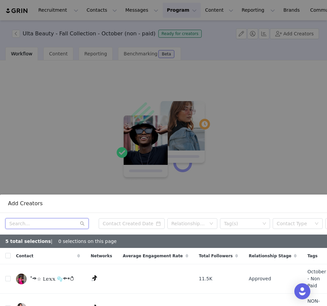
click at [25, 226] on input "text" at bounding box center [46, 223] width 83 height 11
paste input "@lexlovesmakeup_"
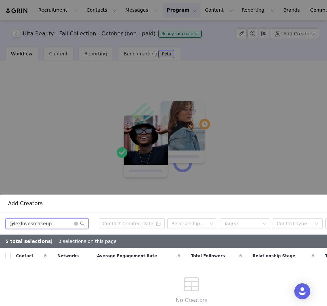
type input "@lexlovesmakeup_"
click at [75, 224] on icon "icon: close-circle" at bounding box center [76, 224] width 4 height 4
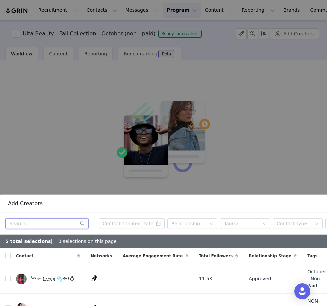
click at [54, 229] on input "text" at bounding box center [46, 223] width 83 height 11
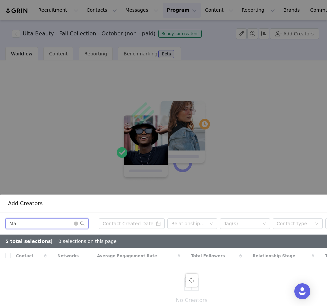
type input "M"
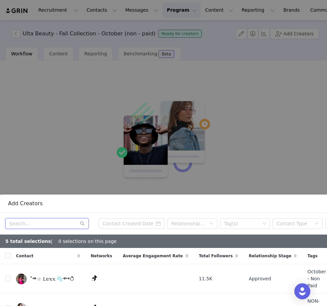
click at [44, 223] on input "text" at bounding box center [46, 223] width 83 height 11
paste input "@madisonkbowen"
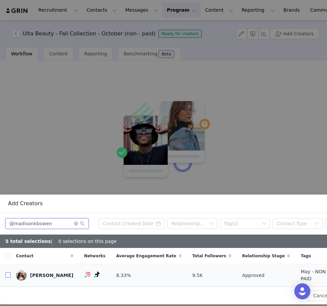
type input "@madisonkbowen"
click at [8, 273] on input "checkbox" at bounding box center [7, 274] width 5 height 5
checkbox input "true"
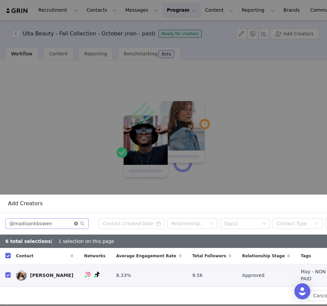
click at [77, 224] on icon "icon: close-circle" at bounding box center [76, 224] width 4 height 4
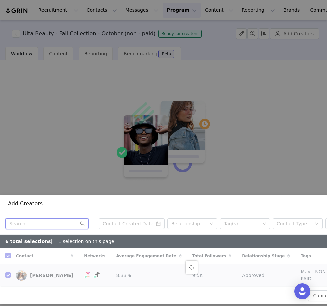
checkbox input "false"
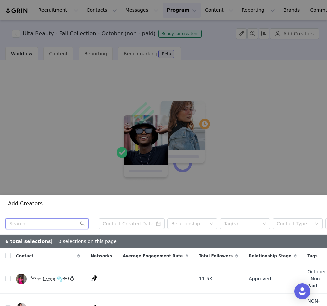
click at [43, 220] on input "text" at bounding box center [46, 223] width 83 height 11
paste input "@pumpkeem"
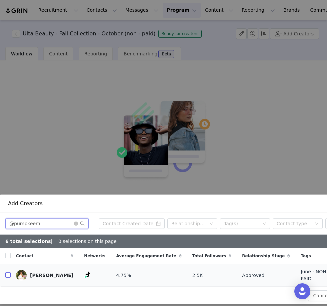
type input "@pumpkeem"
click at [8, 275] on input "checkbox" at bounding box center [7, 274] width 5 height 5
checkbox input "true"
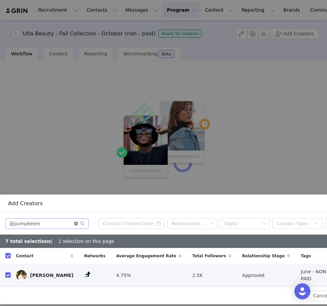
click at [75, 223] on icon "icon: close-circle" at bounding box center [76, 224] width 4 height 4
click at [59, 224] on input "text" at bounding box center [46, 223] width 83 height 11
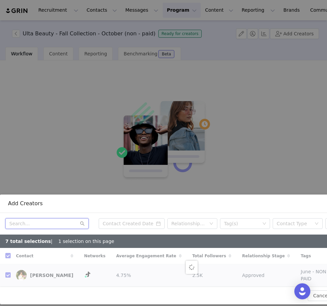
paste input "@that.girl.yasmen"
type input "@that.girl.yasmen"
checkbox input "false"
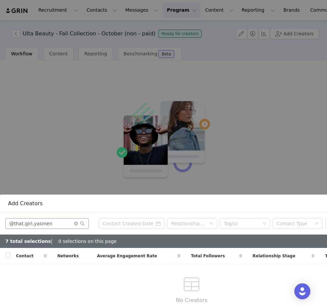
drag, startPoint x: 73, startPoint y: 244, endPoint x: 16, endPoint y: 225, distance: 60.8
click at [0, 0] on html "Recruitment Recruitment Creator Search Curated Lists Landing Pages Web Extensio…" at bounding box center [163, 153] width 327 height 306
click at [16, 225] on input "@that.girl.yasmen" at bounding box center [46, 223] width 83 height 11
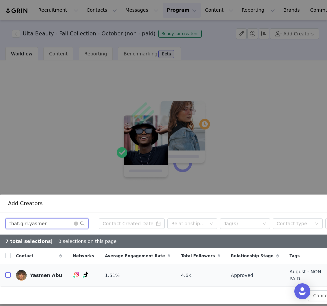
type input "that.girl.yasmen"
click at [9, 276] on input "checkbox" at bounding box center [7, 274] width 5 height 5
checkbox input "true"
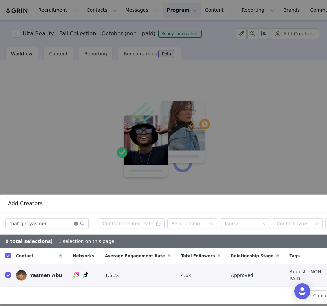
click at [76, 224] on icon "icon: close-circle" at bounding box center [76, 224] width 4 height 4
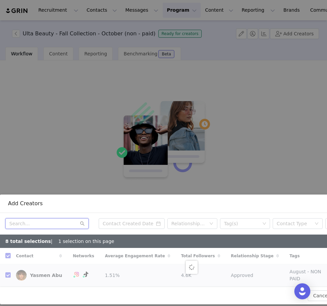
checkbox input "false"
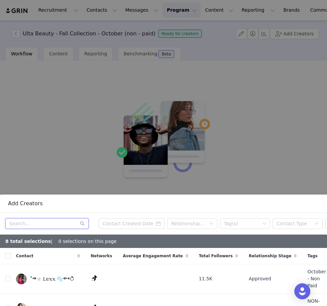
click at [54, 223] on input "text" at bounding box center [46, 223] width 83 height 11
paste input "@krisnatalyy"
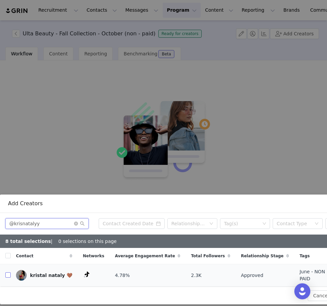
type input "@krisnatalyy"
click at [7, 274] on input "checkbox" at bounding box center [7, 274] width 5 height 5
checkbox input "true"
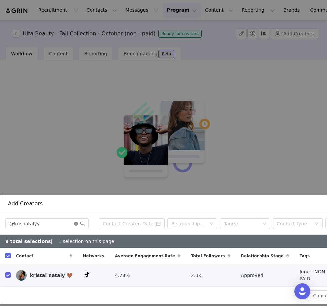
click at [77, 224] on icon "icon: close-circle" at bounding box center [76, 224] width 4 height 4
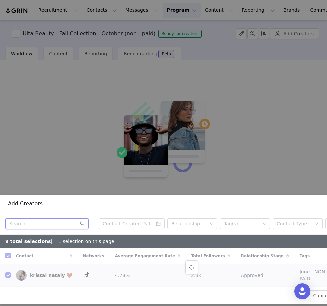
checkbox input "false"
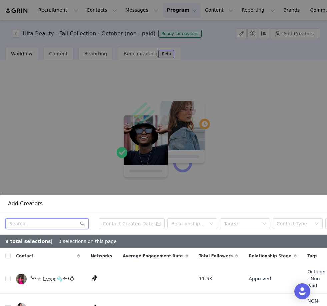
click at [37, 222] on input "text" at bounding box center [46, 223] width 83 height 11
paste input "@aniatrevino"
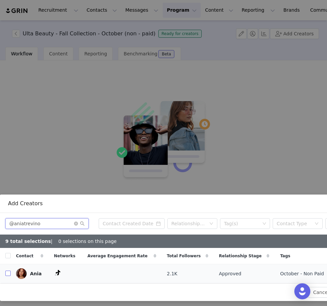
type input "@aniatrevino"
click at [6, 274] on input "checkbox" at bounding box center [7, 273] width 5 height 5
checkbox input "true"
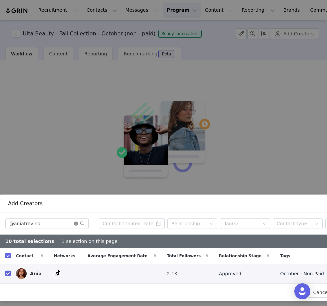
click at [76, 223] on icon "icon: close-circle" at bounding box center [76, 224] width 4 height 4
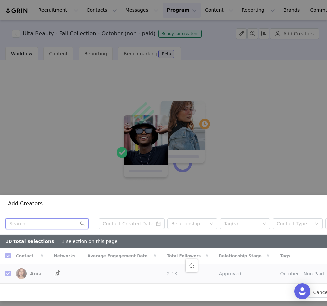
checkbox input "false"
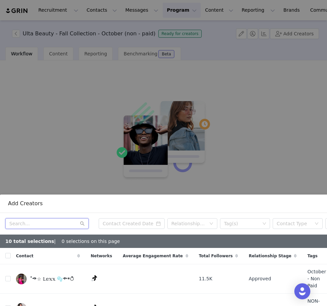
click at [40, 224] on input "text" at bounding box center [46, 223] width 83 height 11
paste input "" @sophiieperez ""
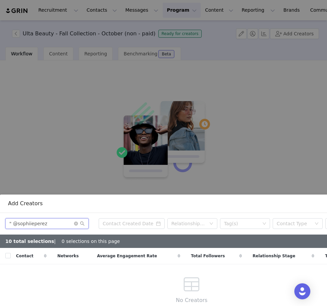
click at [17, 224] on input "" @sophiieperez" at bounding box center [46, 223] width 83 height 11
type input "sophiieperez"
click at [76, 225] on icon "icon: close-circle" at bounding box center [76, 224] width 4 height 4
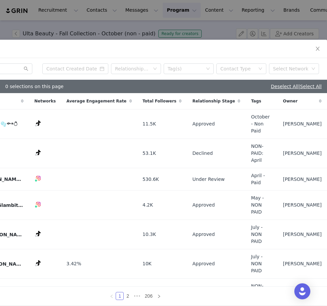
scroll to position [266, 56]
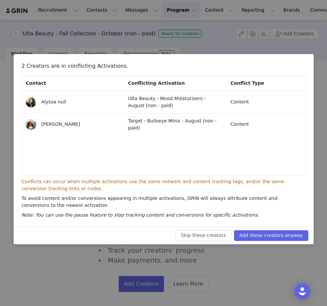
click at [283, 236] on button "Add these creators anyway" at bounding box center [271, 235] width 74 height 11
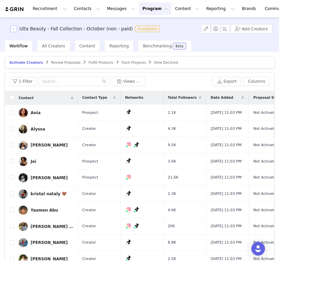
click at [17, 35] on button "button" at bounding box center [16, 34] width 8 height 8
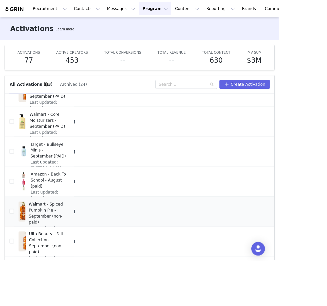
scroll to position [142, 74]
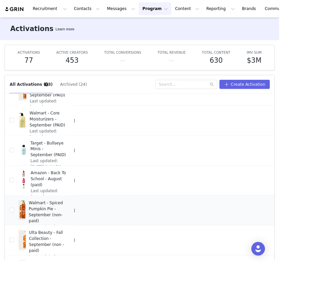
click at [272, 193] on span "Duplicate" at bounding box center [277, 190] width 22 height 7
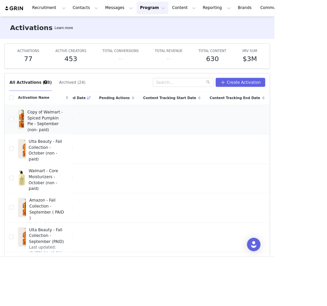
scroll to position [0, 74]
drag, startPoint x: 308, startPoint y: 142, endPoint x: 303, endPoint y: 139, distance: 6.0
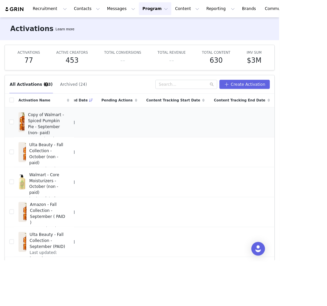
scroll to position [0, 74]
click at [272, 155] on span "Edit" at bounding box center [270, 154] width 9 height 7
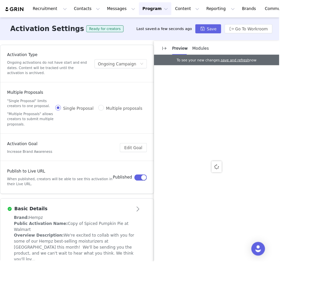
click at [57, 253] on div "Brand: Hempz" at bounding box center [90, 254] width 148 height 7
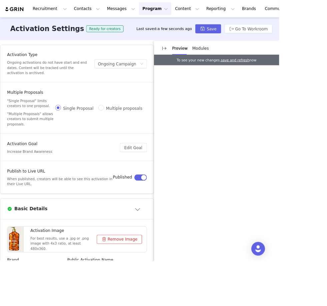
scroll to position [108, 0]
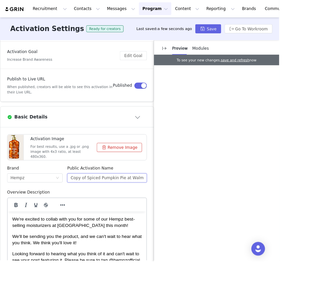
click at [102, 208] on input "Copy of Spiced Pumpkin Pie at Walmart" at bounding box center [125, 208] width 93 height 11
drag, startPoint x: 102, startPoint y: 208, endPoint x: 42, endPoint y: 208, distance: 59.7
click at [42, 208] on div "Brand Hempz Public Activation Name Copy of Spiced Pumpkin Pie at Walmart" at bounding box center [90, 207] width 169 height 28
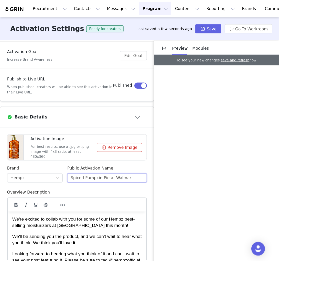
click at [162, 209] on input "Spiced Pumpkin Pie at Walmart" at bounding box center [125, 208] width 93 height 11
click at [84, 208] on input "Spiced Pumpkin Pie at Walmart" at bounding box center [125, 208] width 93 height 11
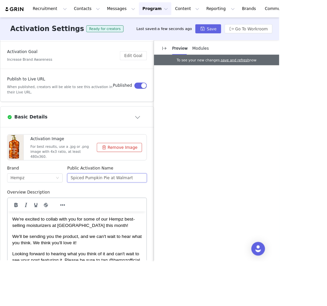
click at [84, 208] on input "Spiced Pumpkin Pie at Walmart" at bounding box center [125, 208] width 93 height 11
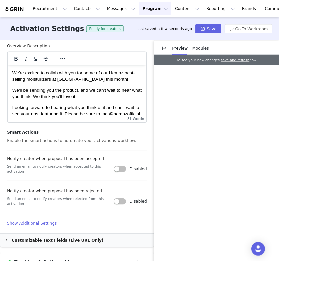
scroll to position [321, 0]
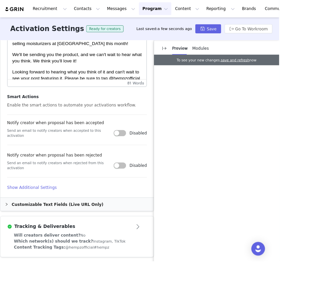
type input "Spiced Pumpkin Pie at Walmart"
click at [42, 216] on h4 "Show Additional Settings" at bounding box center [90, 219] width 164 height 7
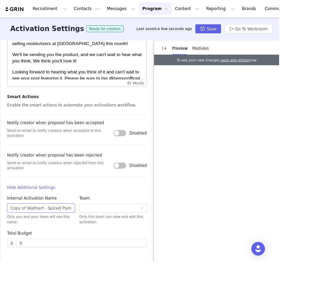
click at [28, 239] on input "Copy of Walmart - Spiced Pumpkin Pie - September (non- paid)" at bounding box center [47, 243] width 79 height 11
click at [30, 240] on input "Copy of Walmart - Spiced Pumpkin Pie - September (non- paid)" at bounding box center [47, 243] width 79 height 11
drag, startPoint x: 30, startPoint y: 240, endPoint x: 0, endPoint y: 240, distance: 30.4
click at [0, 240] on article "Basic Details Activation Image For best results, use a .jpg or .png image with …" at bounding box center [90, 117] width 180 height 411
drag, startPoint x: 41, startPoint y: 236, endPoint x: 93, endPoint y: 238, distance: 52.4
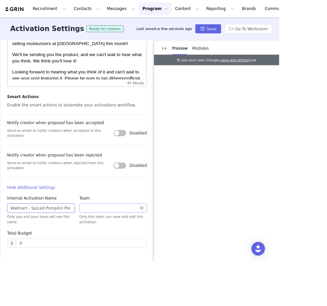
click at [93, 238] on div "Internal Activation Name Walmart - Spiced Pumpkin Pie - September (non- paid) O…" at bounding box center [90, 249] width 169 height 41
click at [46, 240] on input "Walmart - Spiced Pumpkin Pie - September (non- paid)" at bounding box center [47, 243] width 79 height 11
drag, startPoint x: 74, startPoint y: 238, endPoint x: 91, endPoint y: 240, distance: 17.1
click at [91, 240] on div "Internal Activation Name Walmart - Spiced Pumpkin Pie - October (non- paid) Onl…" at bounding box center [90, 249] width 169 height 41
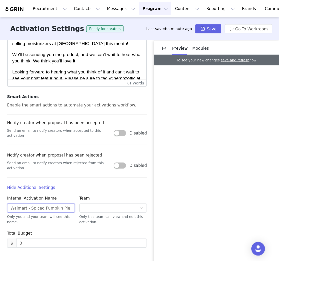
click at [84, 240] on input "Walmart - Spiced Pumpkin Pie - October (non- paid)" at bounding box center [47, 243] width 79 height 11
click at [84, 241] on input "Walmart - Spiced Pumpkin Pie - October (non- paid)" at bounding box center [47, 243] width 79 height 11
drag, startPoint x: 29, startPoint y: 241, endPoint x: 0, endPoint y: 240, distance: 29.0
click at [0, 240] on article "Basic Details Activation Image For best results, use a .jpg or .png image with …" at bounding box center [90, 117] width 180 height 411
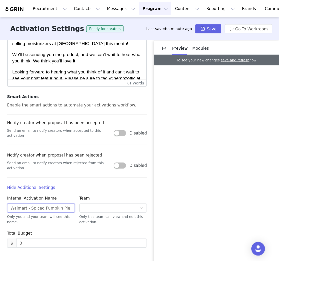
click at [14, 241] on input "Walmart - Spiced Pumpkin Pie - October (non- paid)" at bounding box center [47, 243] width 79 height 11
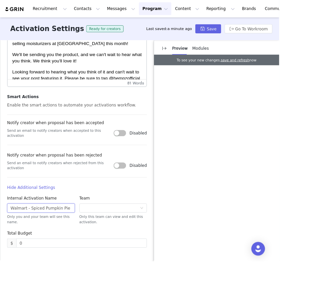
click at [14, 241] on input "Walmart - Spiced Pumpkin Pie - October (non- paid)" at bounding box center [47, 243] width 79 height 11
click at [14, 240] on input "Walmart - Spiced Pumpkin Pie - October (non- paid)" at bounding box center [47, 243] width 79 height 11
type input "Walmart - Spiced Pumpkin Pie - October (non- paid)"
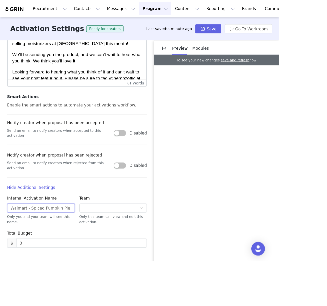
scroll to position [0, 0]
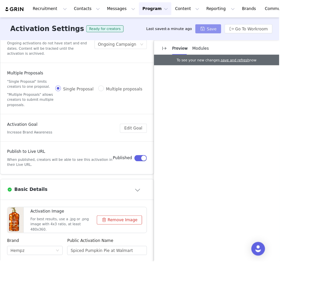
click at [246, 36] on button "Save" at bounding box center [244, 33] width 30 height 11
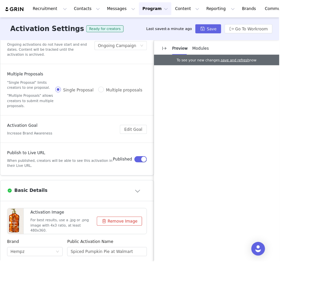
scroll to position [21, 0]
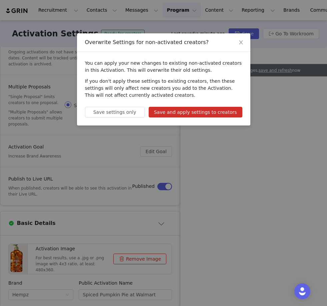
click at [171, 113] on button "Save and apply settings to creators" at bounding box center [196, 112] width 94 height 11
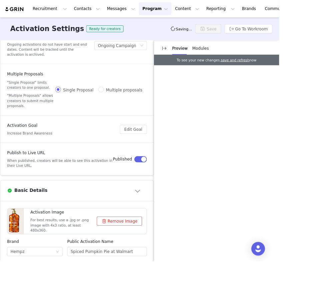
type input "Spiced Pumpkin Pie at Walmart"
type input "Walmart - Spiced Pumpkin Pie - October (non- paid)"
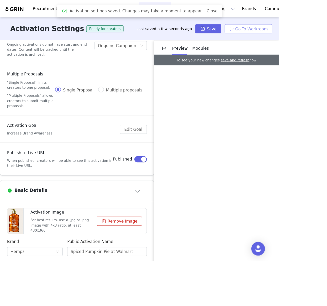
click at [300, 34] on button "Go To Workroom" at bounding box center [291, 33] width 56 height 11
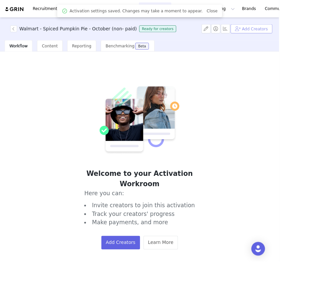
click at [313, 35] on button "Add Creators" at bounding box center [294, 33] width 49 height 11
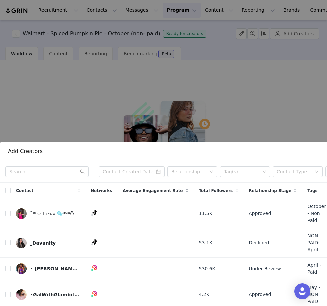
scroll to position [173, 0]
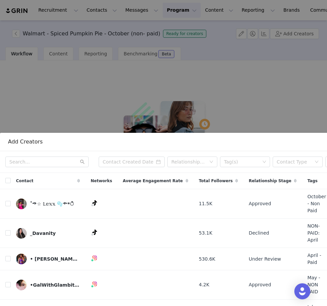
click at [28, 175] on div "Contact" at bounding box center [48, 181] width 75 height 16
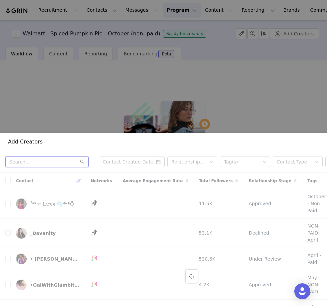
click at [29, 163] on input "text" at bounding box center [46, 161] width 83 height 11
click at [91, 181] on span "Networks" at bounding box center [101, 181] width 21 height 6
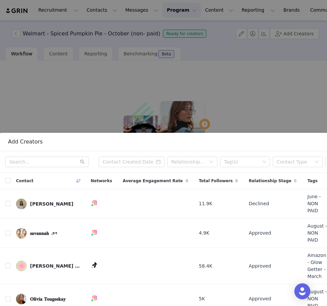
click at [76, 182] on icon at bounding box center [78, 181] width 5 height 4
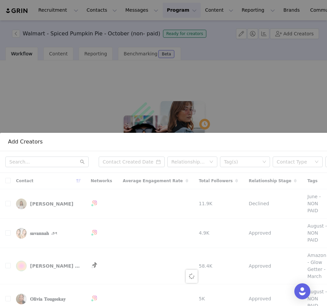
click at [66, 181] on div at bounding box center [192, 276] width 384 height 207
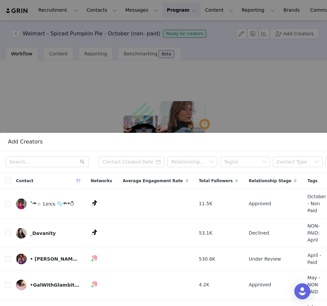
click at [77, 184] on span at bounding box center [79, 181] width 8 height 8
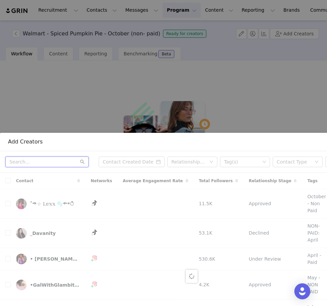
click at [44, 160] on input "text" at bounding box center [46, 161] width 83 height 11
click at [44, 160] on html "Recruitment Recruitment Creator Search Curated Lists Landing Pages Web Extensio…" at bounding box center [163, 153] width 327 height 306
click at [44, 160] on input "text" at bounding box center [46, 161] width 83 height 11
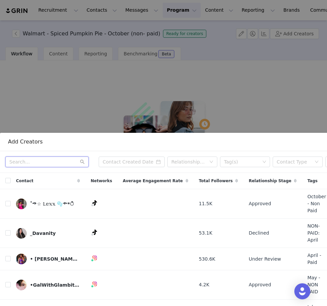
click at [44, 160] on input "text" at bounding box center [46, 161] width 83 height 11
paste input "@oxelixabethxo"
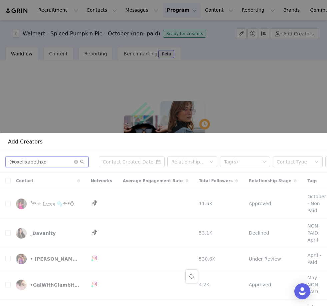
scroll to position [101, 0]
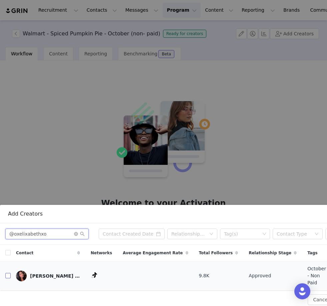
type input "@oxelixabethxo"
click at [8, 273] on input "checkbox" at bounding box center [7, 275] width 5 height 5
checkbox input "true"
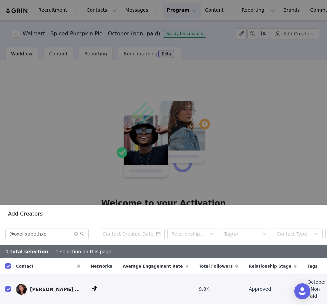
click at [8, 286] on input "checkbox" at bounding box center [7, 288] width 5 height 5
checkbox input "false"
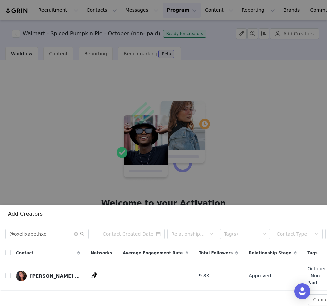
click at [7, 273] on input "checkbox" at bounding box center [7, 275] width 5 height 5
checkbox input "true"
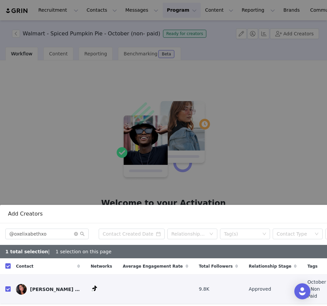
click at [6, 286] on input "checkbox" at bounding box center [7, 288] width 5 height 5
checkbox input "false"
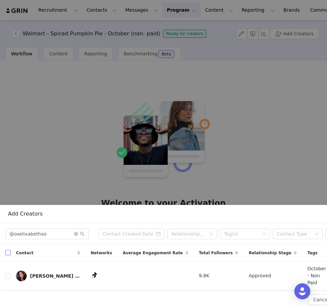
click at [8, 273] on input "checkbox" at bounding box center [7, 275] width 5 height 5
checkbox input "true"
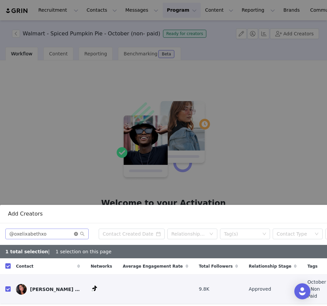
click at [77, 234] on icon "icon: close-circle" at bounding box center [76, 234] width 4 height 4
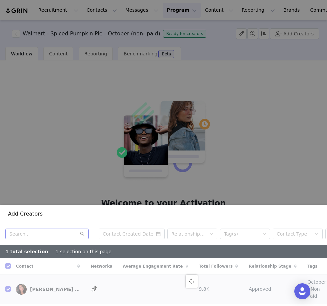
checkbox input "false"
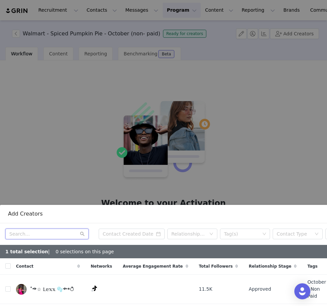
click at [39, 232] on input "text" at bounding box center [46, 234] width 83 height 11
paste input "@lifeasyourmother"
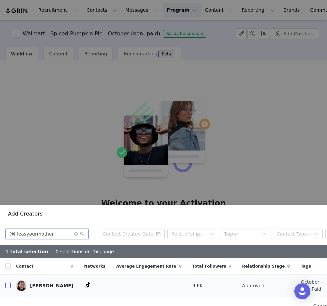
type input "@lifeasyourmother"
click at [7, 286] on input "checkbox" at bounding box center [7, 285] width 5 height 5
checkbox input "true"
click at [7, 286] on input "checkbox" at bounding box center [7, 285] width 5 height 5
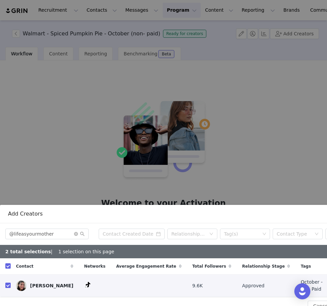
checkbox input "false"
click at [7, 286] on input "checkbox" at bounding box center [7, 285] width 5 height 5
checkbox input "true"
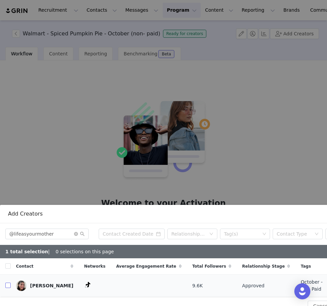
checkbox input "true"
click at [75, 234] on icon "icon: close-circle" at bounding box center [76, 234] width 4 height 4
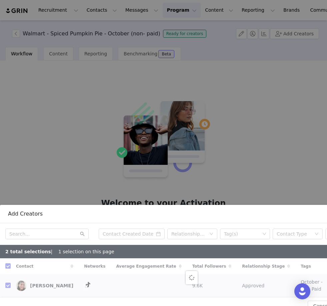
checkbox input "false"
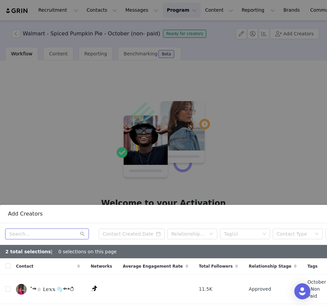
click at [46, 234] on input "text" at bounding box center [46, 234] width 83 height 11
paste input "@lotsofhoney"
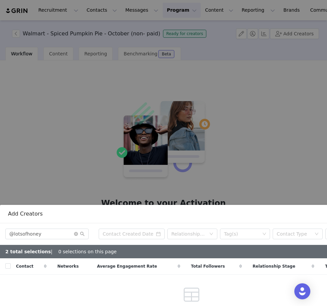
drag, startPoint x: 51, startPoint y: 260, endPoint x: 63, endPoint y: 296, distance: 38.4
click at [0, 0] on html "Recruitment Recruitment Creator Search Curated Lists Landing Pages Web Extensio…" at bounding box center [163, 153] width 327 height 306
click at [63, 296] on div "Contact Networks Average Engagement Rate Total Followers Relationship Stage Tag…" at bounding box center [192, 290] width 384 height 64
drag, startPoint x: 63, startPoint y: 296, endPoint x: 48, endPoint y: 233, distance: 65.4
click at [48, 233] on input "@lotsofhoney" at bounding box center [46, 234] width 83 height 11
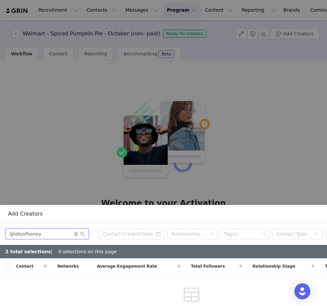
click at [14, 235] on input "@lotsofhoney" at bounding box center [46, 234] width 83 height 11
type input "lotsofhoney"
click at [77, 234] on icon "icon: close-circle" at bounding box center [76, 234] width 4 height 4
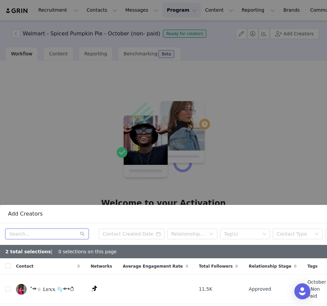
click at [38, 232] on input "text" at bounding box center [46, 234] width 83 height 11
paste input "@sarahmmajor"
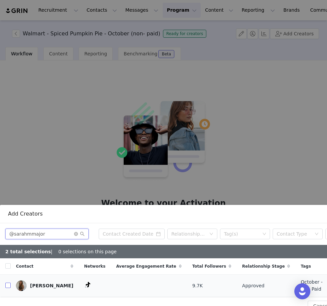
type input "@sarahmmajor"
click at [9, 285] on input "checkbox" at bounding box center [7, 285] width 5 height 5
checkbox input "true"
click at [9, 285] on input "checkbox" at bounding box center [7, 285] width 5 height 5
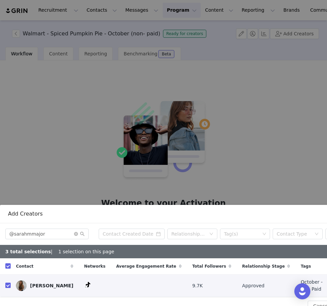
checkbox input "false"
click at [9, 285] on input "checkbox" at bounding box center [7, 285] width 5 height 5
checkbox input "true"
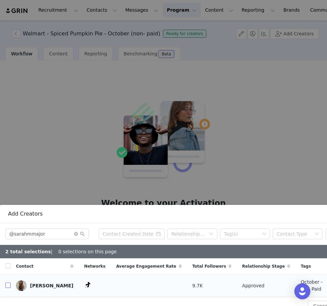
checkbox input "true"
click at [77, 235] on icon "icon: close-circle" at bounding box center [76, 234] width 4 height 4
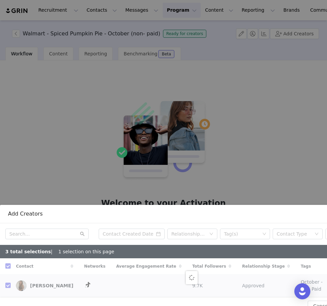
checkbox input "false"
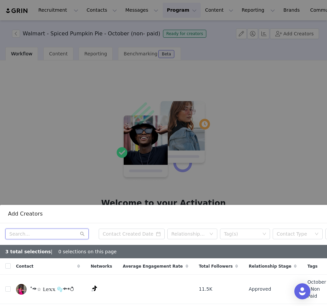
click at [64, 234] on input "text" at bounding box center [46, 234] width 83 height 11
paste input "@bluenql"
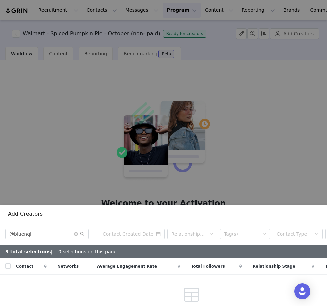
drag, startPoint x: 60, startPoint y: 242, endPoint x: 38, endPoint y: 285, distance: 48.3
click at [38, 285] on div "Contact Networks Average Engagement Rate Total Followers Relationship Stage Tag…" at bounding box center [192, 290] width 384 height 64
drag, startPoint x: 38, startPoint y: 285, endPoint x: 0, endPoint y: 0, distance: 288.2
click at [0, 0] on html "Recruitment Recruitment Creator Search Curated Lists Landing Pages Web Extensio…" at bounding box center [163, 153] width 327 height 306
click at [11, 233] on input "@bluenql" at bounding box center [46, 234] width 83 height 11
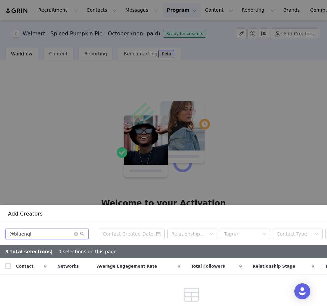
click at [15, 235] on input "@bluenql" at bounding box center [46, 234] width 83 height 11
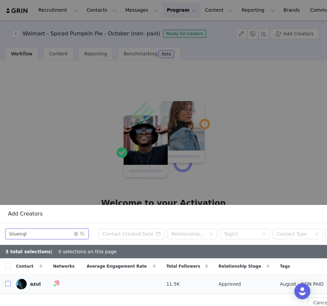
type input "bluenql"
click at [7, 286] on input "checkbox" at bounding box center [7, 283] width 5 height 5
checkbox input "true"
click at [7, 286] on input "checkbox" at bounding box center [7, 283] width 5 height 5
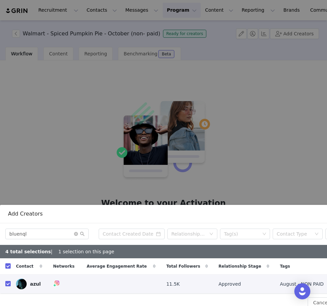
checkbox input "false"
click at [7, 286] on input "checkbox" at bounding box center [7, 283] width 5 height 5
checkbox input "true"
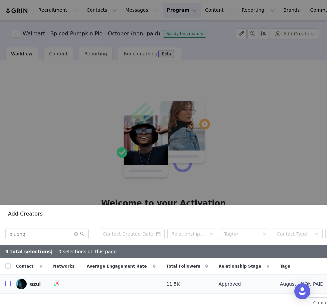
checkbox input "true"
click at [76, 233] on icon "icon: close-circle" at bounding box center [76, 234] width 4 height 4
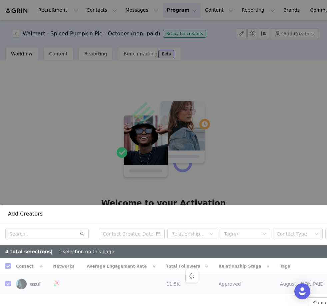
checkbox input "false"
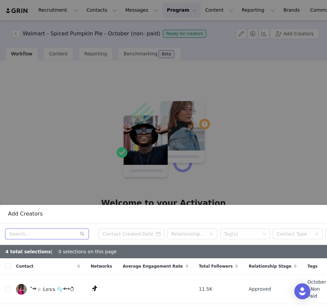
click at [19, 235] on input "text" at bounding box center [46, 234] width 83 height 11
paste input "@daphmaala"
type input "@daphmaala"
click at [5, 285] on td at bounding box center [5, 289] width 11 height 29
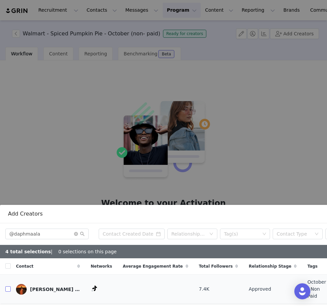
click at [6, 286] on input "checkbox" at bounding box center [7, 288] width 5 height 5
checkbox input "true"
click at [6, 286] on input "checkbox" at bounding box center [7, 288] width 5 height 5
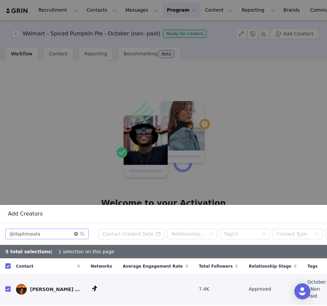
click at [78, 234] on icon "icon: close-circle" at bounding box center [76, 234] width 4 height 4
click at [64, 234] on input "text" at bounding box center [46, 234] width 83 height 11
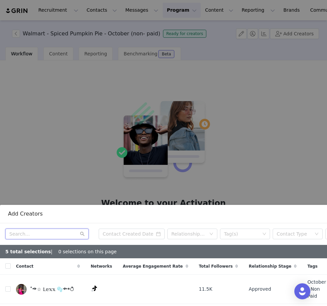
click at [64, 234] on input "text" at bounding box center [46, 234] width 83 height 11
paste input "@n_bairouti"
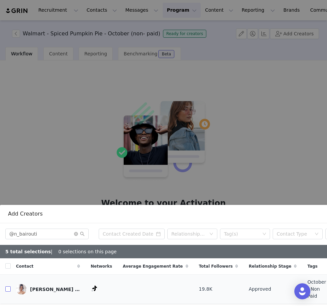
click at [8, 286] on input "checkbox" at bounding box center [7, 288] width 5 height 5
click at [77, 233] on icon "icon: close-circle" at bounding box center [76, 234] width 4 height 4
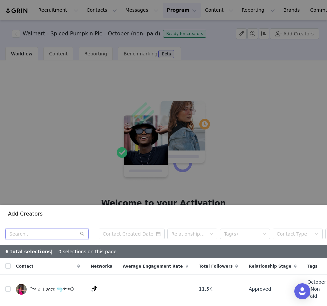
click at [62, 234] on input "text" at bounding box center [46, 234] width 83 height 11
paste input "@jaeesdiarry"
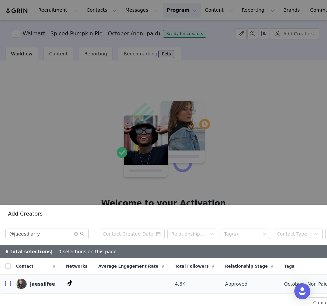
click at [7, 287] on label at bounding box center [7, 284] width 5 height 7
click at [7, 286] on input "checkbox" at bounding box center [7, 283] width 5 height 5
click at [7, 286] on span at bounding box center [7, 283] width 5 height 5
click at [7, 286] on input "checkbox" at bounding box center [7, 283] width 5 height 5
click at [6, 288] on td at bounding box center [5, 284] width 11 height 19
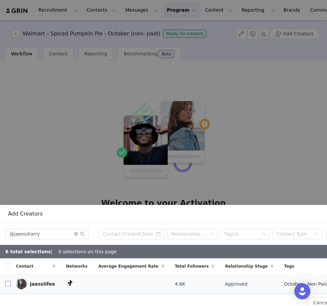
click at [10, 284] on input "checkbox" at bounding box center [7, 283] width 5 height 5
click at [77, 233] on icon "icon: close-circle" at bounding box center [76, 234] width 4 height 4
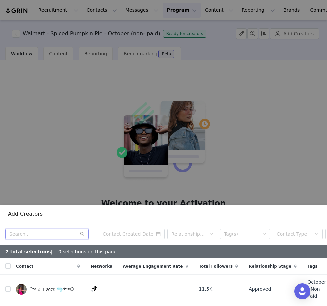
click at [32, 237] on input "text" at bounding box center [46, 234] width 83 height 11
paste input "@unapologeticallymebyrae"
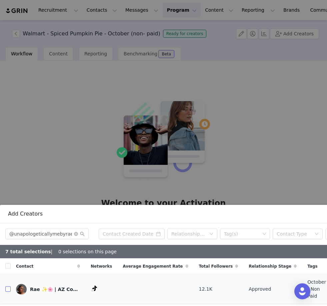
click at [7, 286] on input "checkbox" at bounding box center [7, 288] width 5 height 5
click at [75, 234] on icon "icon: close-circle" at bounding box center [76, 234] width 4 height 4
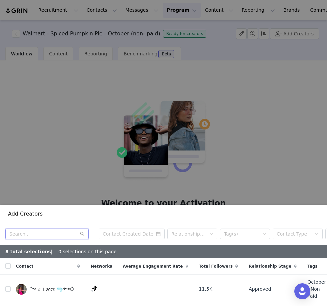
click at [63, 232] on input "text" at bounding box center [46, 234] width 83 height 11
paste input "@danikalen"
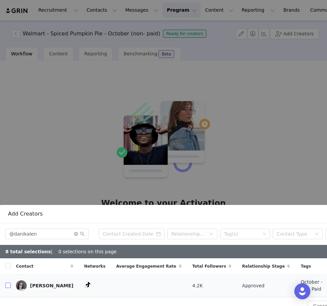
click at [8, 284] on input "checkbox" at bounding box center [7, 285] width 5 height 5
click at [75, 236] on icon "icon: close-circle" at bounding box center [76, 234] width 4 height 4
click at [70, 233] on input "text" at bounding box center [46, 234] width 83 height 11
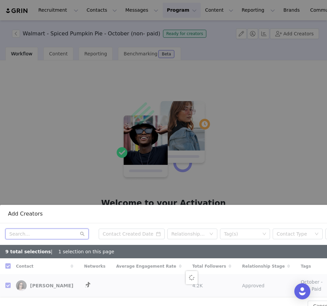
click at [70, 233] on input "text" at bounding box center [46, 234] width 83 height 11
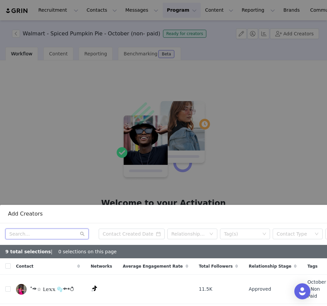
paste input "@gracelynjardine"
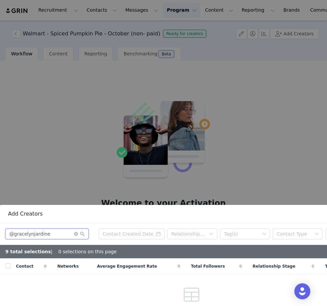
click at [12, 234] on input "@gracelynjardine" at bounding box center [46, 234] width 83 height 11
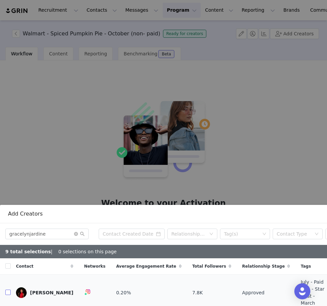
click at [5, 290] on input "checkbox" at bounding box center [7, 292] width 5 height 5
click at [8, 290] on input "checkbox" at bounding box center [7, 292] width 5 height 5
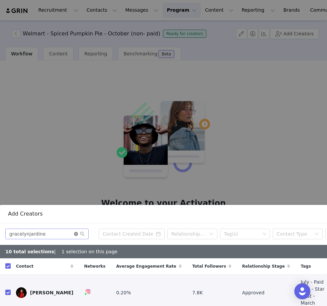
click at [77, 233] on icon "icon: close-circle" at bounding box center [76, 234] width 4 height 4
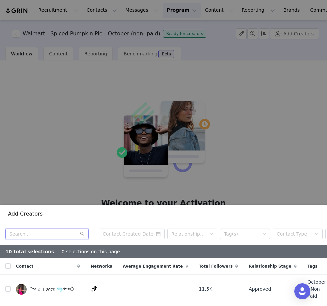
click at [27, 234] on input "text" at bounding box center [46, 234] width 83 height 11
paste input "@sophieheatonnn"
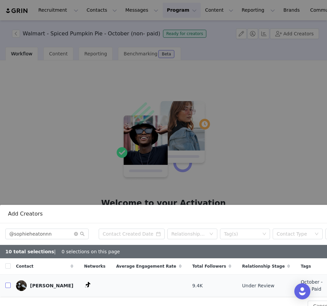
click at [7, 286] on input "checkbox" at bounding box center [7, 285] width 5 height 5
click at [76, 235] on icon "icon: close-circle" at bounding box center [76, 234] width 4 height 4
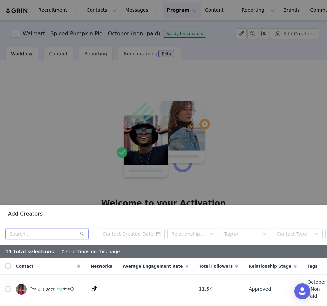
click at [59, 233] on input "text" at bounding box center [46, 234] width 83 height 11
paste input "@ivanakanaan"
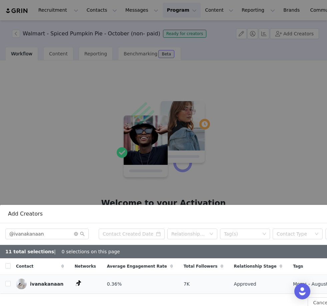
click at [5, 286] on td at bounding box center [5, 284] width 11 height 19
click at [6, 286] on input "checkbox" at bounding box center [7, 283] width 5 height 5
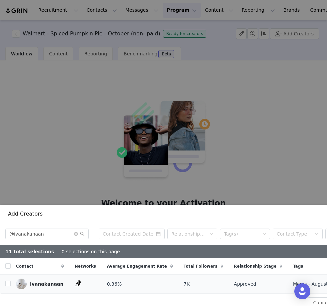
click at [5, 286] on td at bounding box center [5, 284] width 11 height 19
click at [8, 284] on input "checkbox" at bounding box center [7, 283] width 5 height 5
click at [78, 233] on span at bounding box center [79, 234] width 11 height 5
click at [77, 234] on icon "icon: close-circle" at bounding box center [76, 234] width 4 height 4
click at [53, 235] on input "text" at bounding box center [46, 234] width 83 height 11
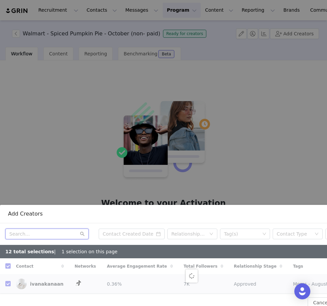
paste input "@im.roshe"
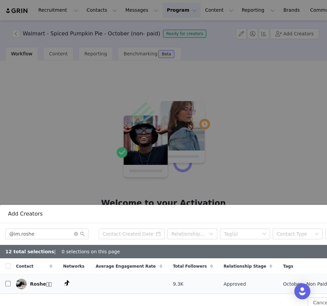
click at [6, 285] on input "checkbox" at bounding box center [7, 283] width 5 height 5
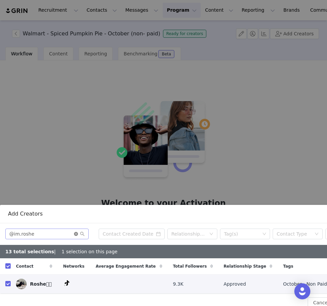
click at [75, 235] on icon "icon: close-circle" at bounding box center [76, 234] width 4 height 4
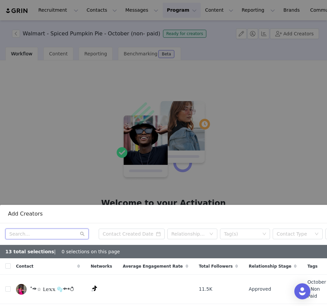
click at [19, 237] on input "text" at bounding box center [46, 234] width 83 height 11
paste input "@addisonstimac7"
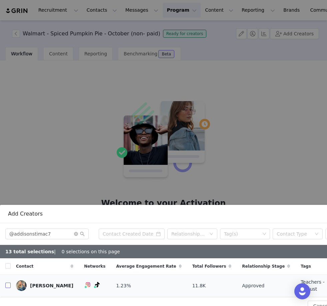
click at [8, 285] on input "checkbox" at bounding box center [7, 285] width 5 height 5
click at [76, 235] on icon "icon: close-circle" at bounding box center [76, 234] width 4 height 4
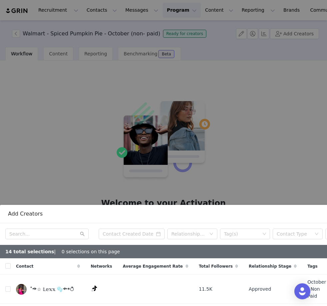
click at [46, 228] on div "Relationship Stage Tag(s) Contact Type Select Network" at bounding box center [192, 234] width 384 height 22
click at [47, 232] on input "text" at bounding box center [46, 234] width 83 height 11
paste input "@stefnuh"
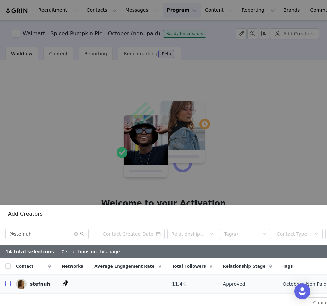
click at [7, 285] on input "checkbox" at bounding box center [7, 283] width 5 height 5
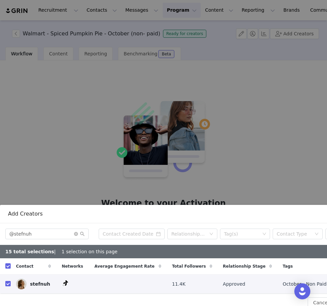
click at [7, 285] on input "checkbox" at bounding box center [7, 283] width 5 height 5
click at [77, 233] on icon "icon: close-circle" at bounding box center [76, 234] width 4 height 4
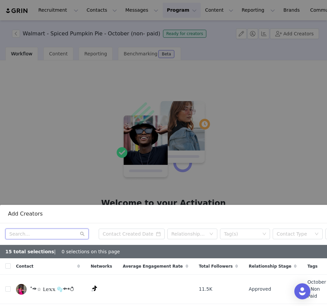
click at [49, 236] on input "text" at bounding box center [46, 234] width 83 height 11
paste input "@annaleza.2"
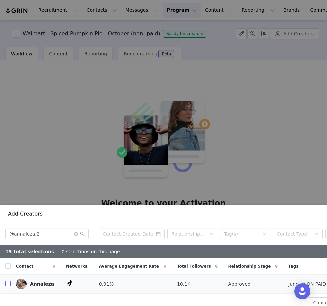
click at [7, 285] on input "checkbox" at bounding box center [7, 283] width 5 height 5
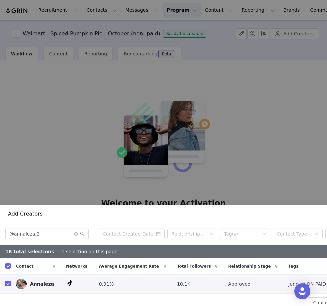
click at [7, 285] on input "checkbox" at bounding box center [7, 283] width 5 height 5
click at [77, 234] on icon "icon: close-circle" at bounding box center [76, 234] width 4 height 4
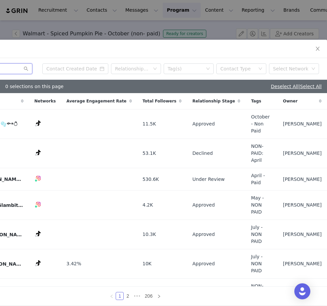
scroll to position [266, 56]
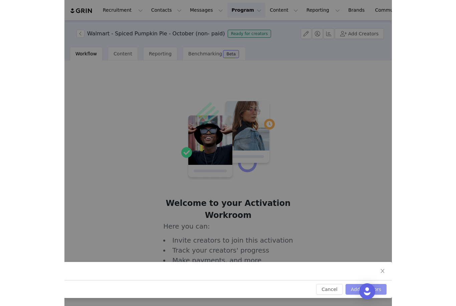
scroll to position [44, 56]
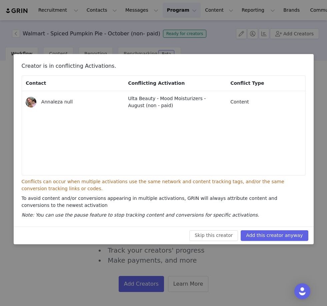
click at [282, 239] on button "Add this creator anyway" at bounding box center [274, 235] width 67 height 11
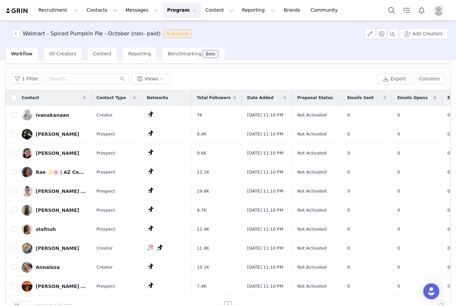
scroll to position [11, 0]
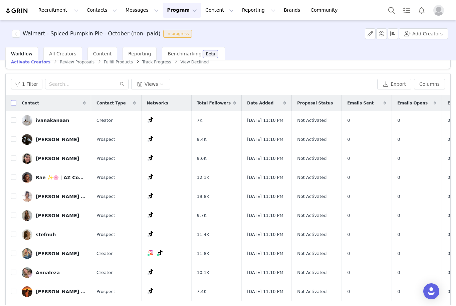
click at [14, 100] on input "checkbox" at bounding box center [13, 102] width 5 height 5
checkbox input "true"
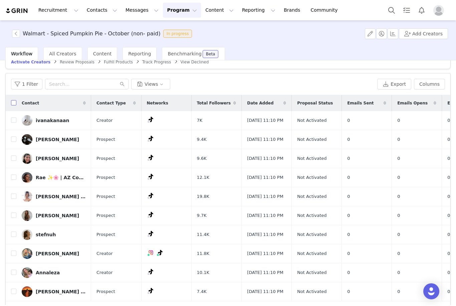
checkbox input "true"
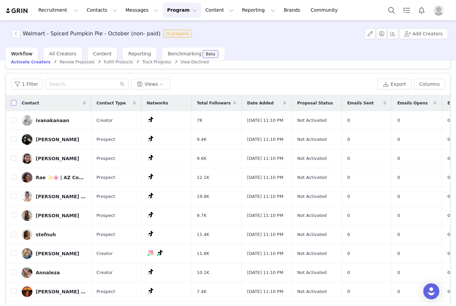
checkbox input "true"
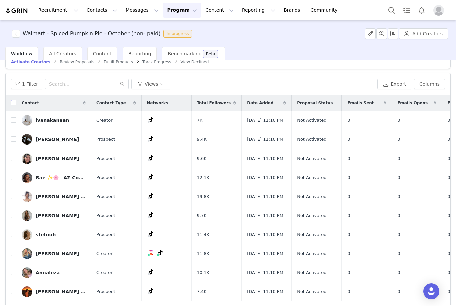
checkbox input "true"
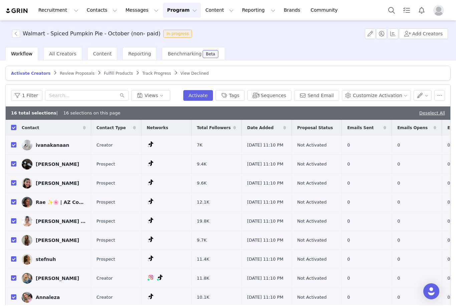
scroll to position [0, 0]
click at [209, 95] on button "Activate" at bounding box center [198, 95] width 30 height 11
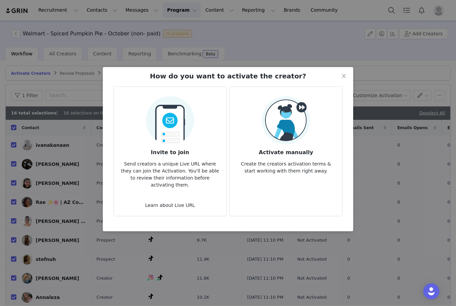
click at [186, 121] on img at bounding box center [170, 118] width 48 height 52
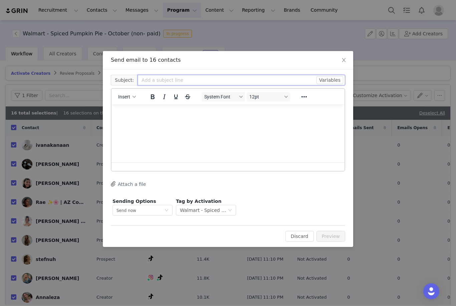
click at [163, 82] on input "text" at bounding box center [241, 80] width 208 height 11
click at [124, 95] on span "Insert" at bounding box center [124, 96] width 12 height 5
click at [152, 110] on div "Insert Template" at bounding box center [151, 108] width 60 height 8
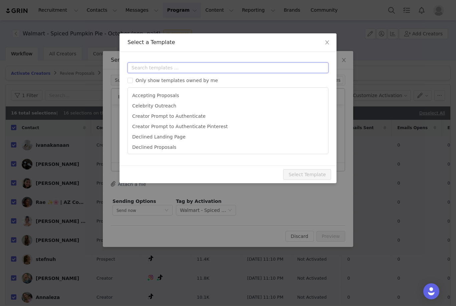
click at [200, 69] on input "text" at bounding box center [227, 67] width 201 height 11
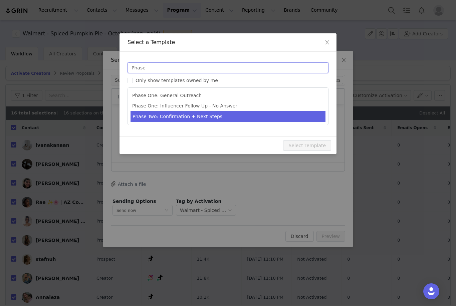
type input "Phase"
click at [191, 120] on li "Phase Two: Confirmation + Next Steps" at bounding box center [227, 116] width 195 height 11
type input "Hempz Collab - Next Steps"
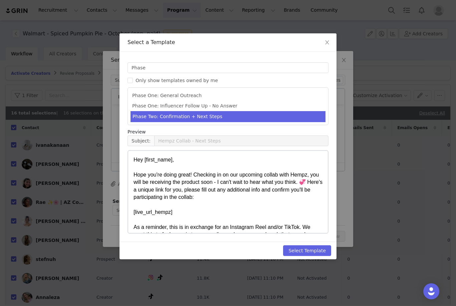
click at [294, 250] on button "Select Template" at bounding box center [307, 250] width 48 height 11
type input "Hempz Collab - Next Steps"
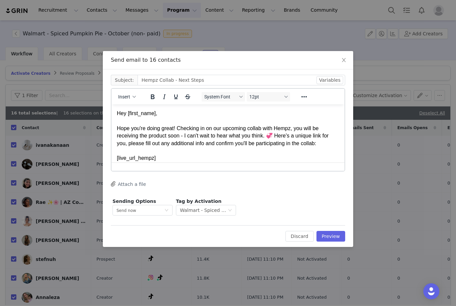
click at [134, 183] on button "Attach a file" at bounding box center [128, 184] width 35 height 8
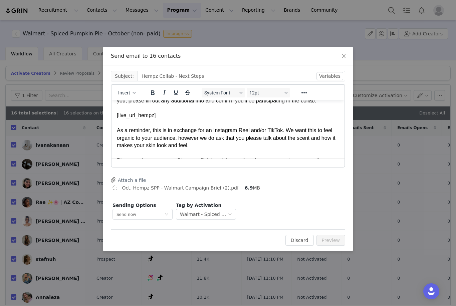
scroll to position [58, 0]
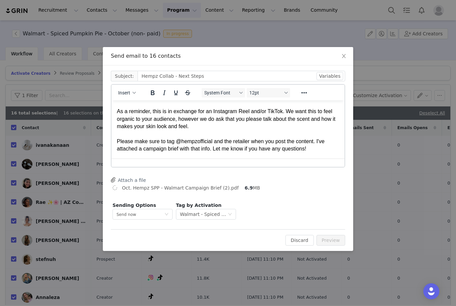
click at [250, 137] on p "Hey First Name , [PERSON_NAME] you're doing great! Checking in on our upcoming …" at bounding box center [228, 100] width 222 height 104
click at [244, 137] on p "Hey First Name , [PERSON_NAME] you're doing great! Checking in on our upcoming …" at bounding box center [228, 100] width 222 height 104
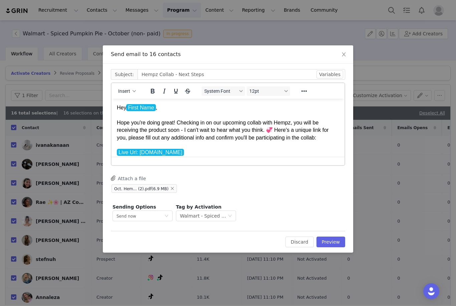
scroll to position [0, 0]
drag, startPoint x: 132, startPoint y: 36, endPoint x: 0, endPoint y: 0, distance: 137.8
click at [0, 0] on html "Recruitment Recruitment Creator Search Curated Lists Landing Pages Web Extensio…" at bounding box center [228, 153] width 456 height 306
click at [333, 243] on button "Preview" at bounding box center [330, 242] width 29 height 11
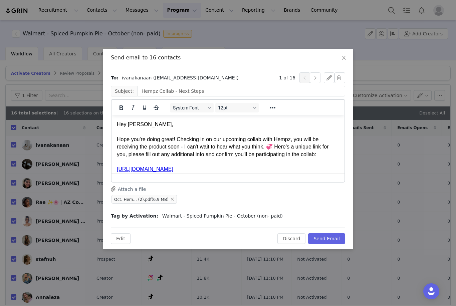
drag, startPoint x: 333, startPoint y: 243, endPoint x: 0, endPoint y: 0, distance: 412.8
click at [0, 0] on html "Recruitment Recruitment Creator Search Curated Lists Landing Pages Web Extensio…" at bounding box center [228, 153] width 456 height 306
click at [157, 125] on p "Hey [PERSON_NAME], Hope you're doing great! Checking in on our upcoming collab …" at bounding box center [228, 173] width 222 height 104
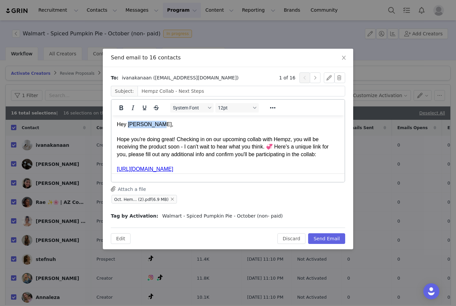
click at [157, 125] on p "Hey [PERSON_NAME], Hope you're doing great! Checking in on our upcoming collab …" at bounding box center [228, 173] width 222 height 104
drag, startPoint x: 46, startPoint y: 10, endPoint x: 0, endPoint y: 0, distance: 47.1
click at [0, 0] on html "Recruitment Recruitment Creator Search Curated Lists Landing Pages Web Extensio…" at bounding box center [228, 153] width 456 height 306
click at [316, 78] on button "button" at bounding box center [315, 77] width 11 height 11
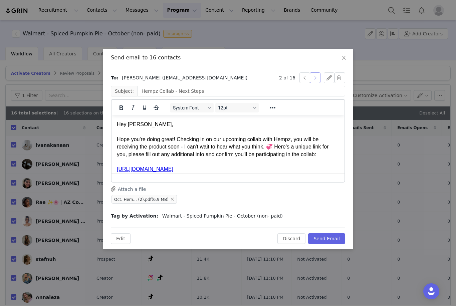
click at [316, 78] on button "button" at bounding box center [315, 77] width 11 height 11
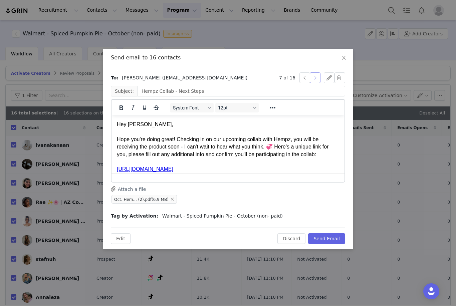
click at [316, 78] on button "button" at bounding box center [315, 77] width 11 height 11
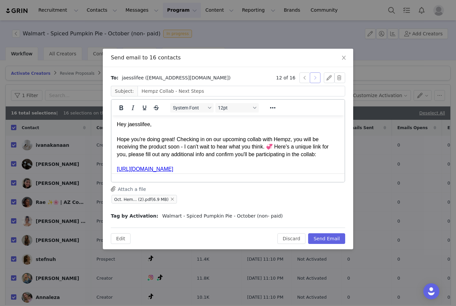
click at [316, 78] on button "button" at bounding box center [315, 77] width 11 height 11
click at [304, 78] on button "button" at bounding box center [304, 77] width 11 height 11
click at [150, 126] on p "Hey jaesslifee, Hope you're doing great! Checking in on our upcoming collab wit…" at bounding box center [228, 173] width 222 height 104
drag, startPoint x: 38, startPoint y: 10, endPoint x: 316, endPoint y: 81, distance: 286.5
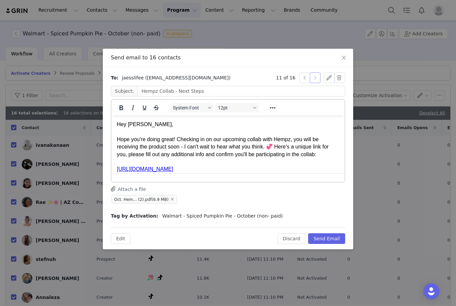
click at [0, 0] on html "Recruitment Recruitment Creator Search Curated Lists Landing Pages Web Extensio…" at bounding box center [228, 153] width 456 height 306
click at [316, 81] on button "button" at bounding box center [315, 77] width 11 height 11
drag, startPoint x: 316, startPoint y: 81, endPoint x: 0, endPoint y: 0, distance: 326.7
click at [0, 0] on html "Recruitment Recruitment Creator Search Curated Lists Landing Pages Web Extensio…" at bounding box center [228, 153] width 456 height 306
click at [316, 80] on button "button" at bounding box center [315, 77] width 11 height 11
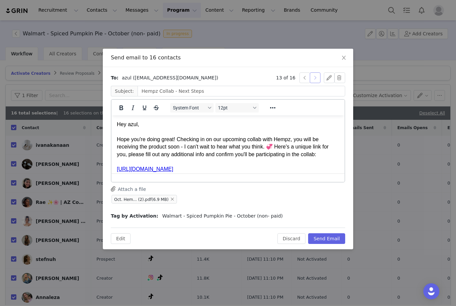
click at [315, 80] on button "button" at bounding box center [315, 77] width 11 height 11
click at [316, 80] on button "button" at bounding box center [315, 77] width 11 height 11
click at [315, 79] on button "button" at bounding box center [315, 77] width 11 height 11
click at [325, 237] on button "Send Email" at bounding box center [326, 238] width 37 height 11
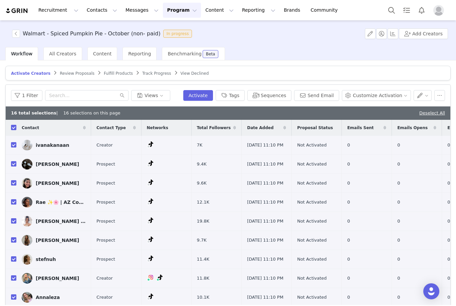
click at [426, 110] on link "Deselect All" at bounding box center [432, 112] width 26 height 5
checkbox input "false"
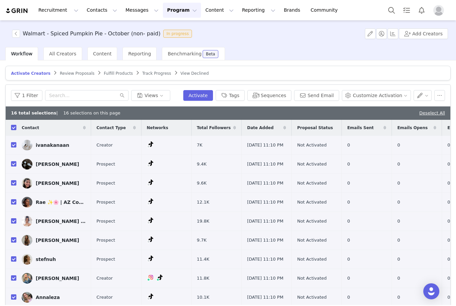
checkbox input "false"
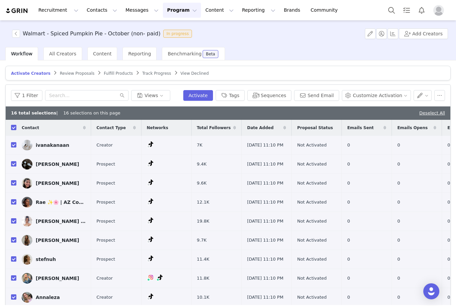
checkbox input "false"
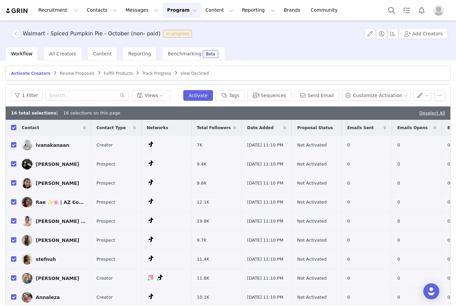
checkbox input "false"
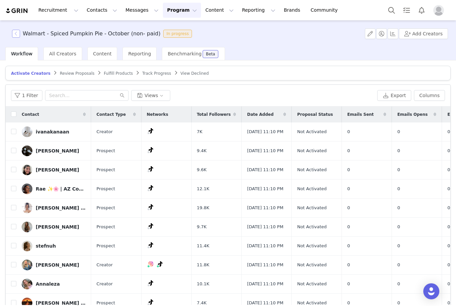
click at [16, 34] on button "button" at bounding box center [16, 34] width 8 height 8
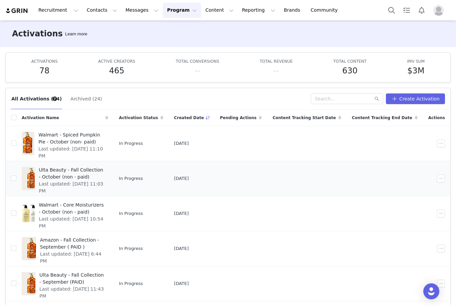
click at [80, 181] on span "Last updated: [DATE] 11:03 PM" at bounding box center [71, 187] width 65 height 14
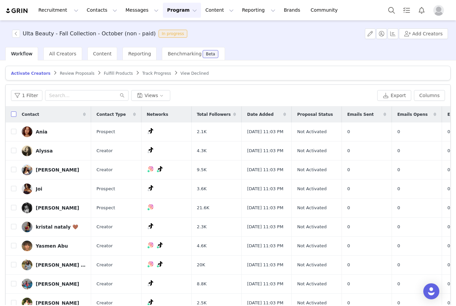
click at [12, 117] on input "checkbox" at bounding box center [13, 113] width 5 height 5
checkbox input "true"
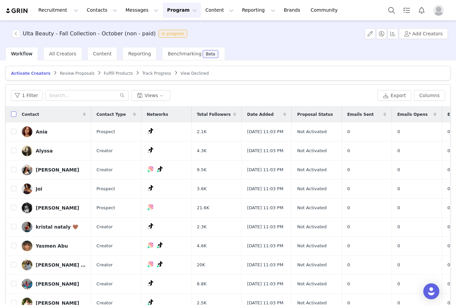
checkbox input "true"
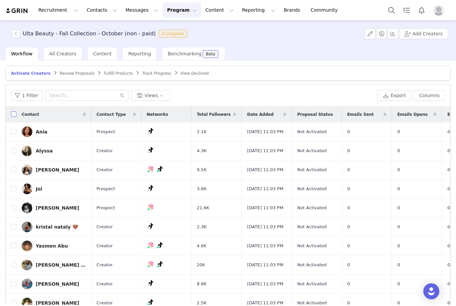
checkbox input "true"
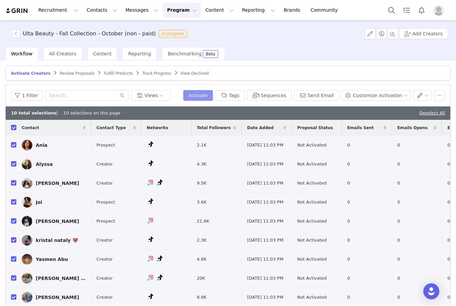
click at [205, 95] on button "Activate" at bounding box center [198, 95] width 30 height 11
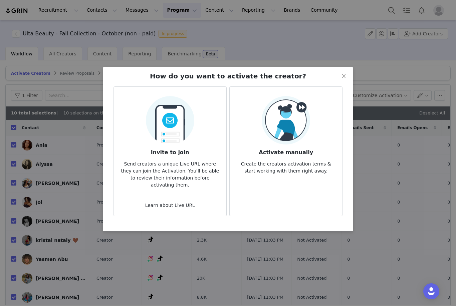
click at [185, 143] on img at bounding box center [170, 118] width 48 height 52
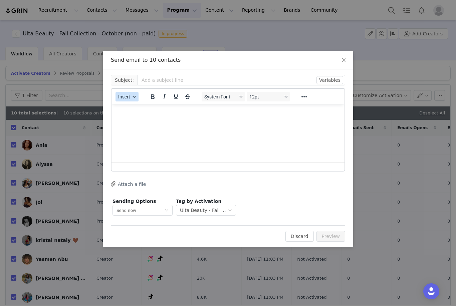
click at [128, 94] on span "Insert" at bounding box center [124, 96] width 12 height 5
click at [134, 106] on div "Insert Template" at bounding box center [151, 108] width 60 height 8
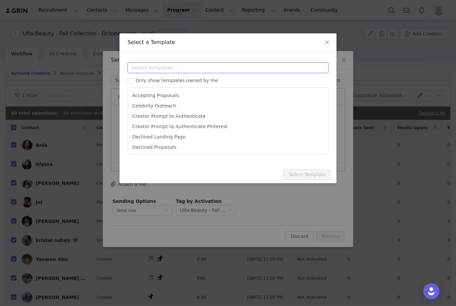
click at [173, 68] on input "text" at bounding box center [227, 67] width 201 height 11
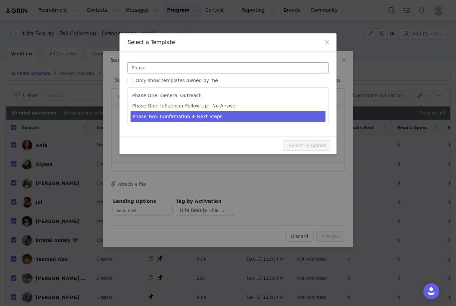
type input "Phase"
click at [179, 118] on li "Phase Two: Confirmation + Next Steps" at bounding box center [227, 116] width 195 height 11
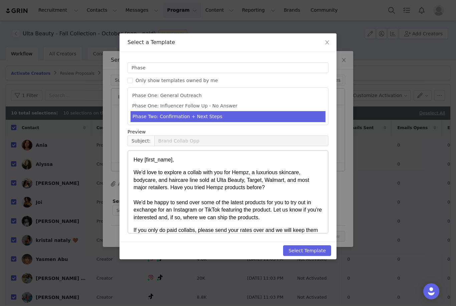
type input "Hempz Collab - Next Steps"
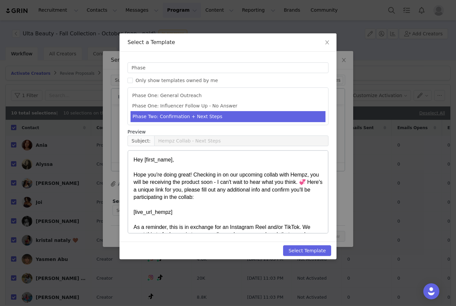
click at [304, 255] on button "Select Template" at bounding box center [307, 250] width 48 height 11
type input "Hempz Collab - Next Steps"
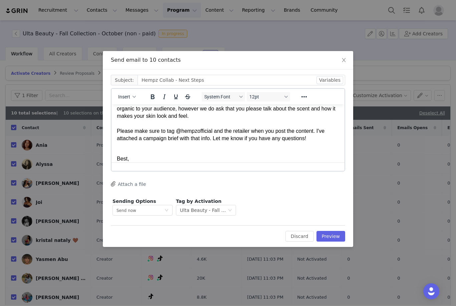
scroll to position [80, 0]
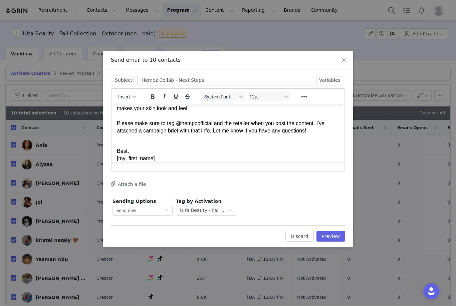
click at [242, 120] on p "Hey First Name , [PERSON_NAME] you're doing great! Checking in on our upcoming …" at bounding box center [228, 82] width 222 height 104
drag, startPoint x: 130, startPoint y: 16, endPoint x: 0, endPoint y: 0, distance: 131.4
click at [0, 0] on html "Recruitment Recruitment Creator Search Curated Lists Landing Pages Web Extensio…" at bounding box center [228, 153] width 456 height 306
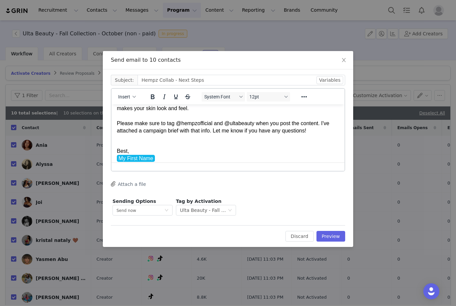
click at [134, 186] on button "Attach a file" at bounding box center [128, 184] width 35 height 8
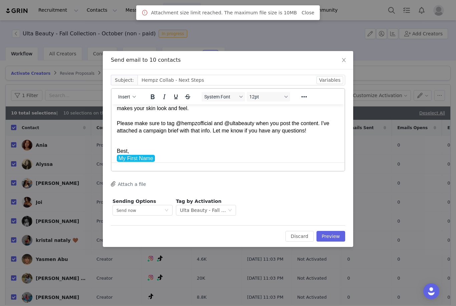
click at [141, 183] on button "Attach a file" at bounding box center [128, 184] width 35 height 8
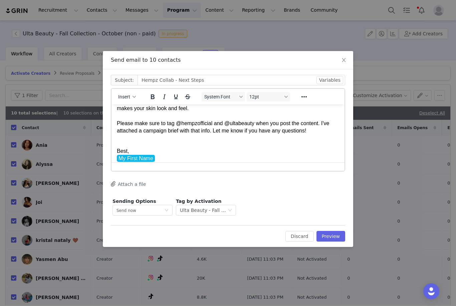
click at [137, 187] on button "Attach a file" at bounding box center [128, 184] width 35 height 8
click at [134, 185] on button "Attach a file" at bounding box center [128, 184] width 35 height 8
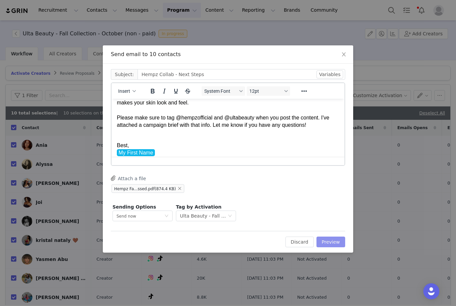
click at [324, 242] on button "Preview" at bounding box center [330, 242] width 29 height 11
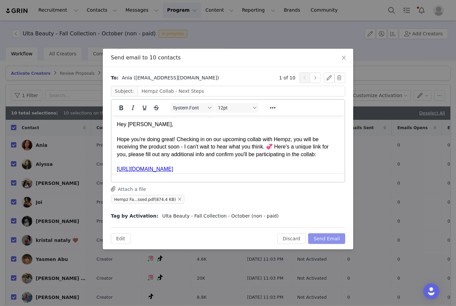
scroll to position [0, 0]
click at [324, 241] on button "Send Email" at bounding box center [326, 238] width 37 height 11
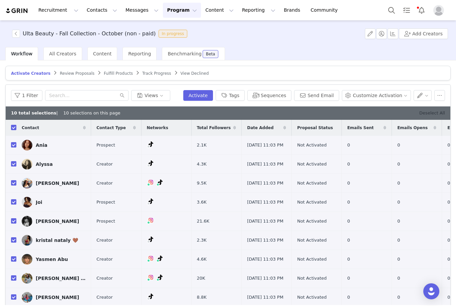
click at [439, 114] on link "Deselect All" at bounding box center [432, 112] width 26 height 5
checkbox input "false"
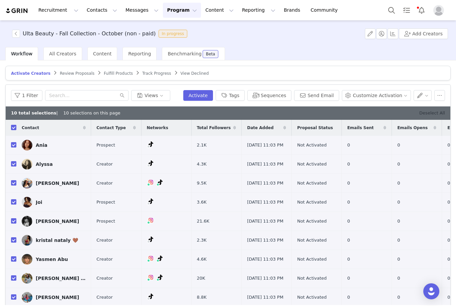
checkbox input "false"
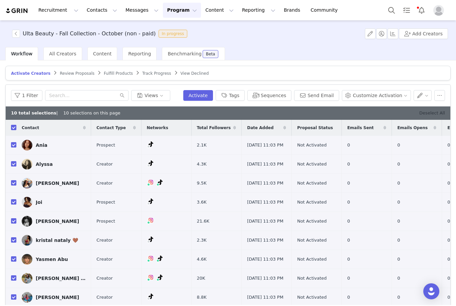
checkbox input "false"
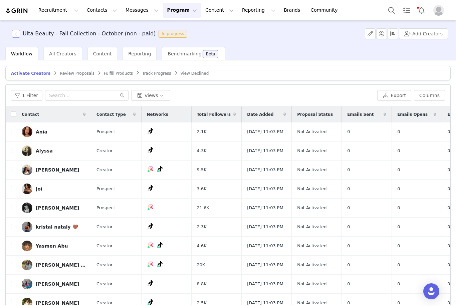
click at [16, 34] on button "button" at bounding box center [16, 34] width 8 height 8
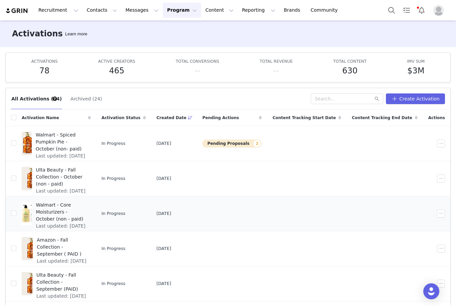
click at [76, 215] on span "Walmart - Core Moisturizers - October (non - paid)" at bounding box center [61, 212] width 51 height 21
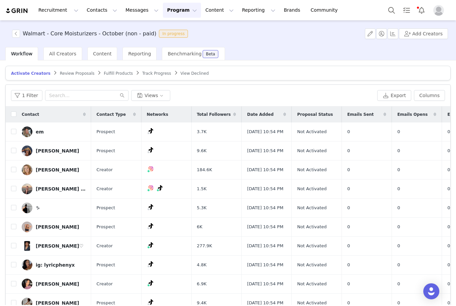
click at [9, 114] on th at bounding box center [11, 114] width 11 height 16
click at [13, 116] on input "checkbox" at bounding box center [13, 113] width 5 height 5
checkbox input "true"
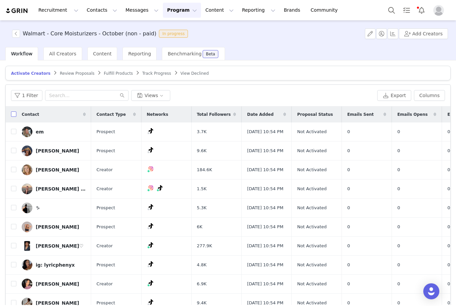
checkbox input "true"
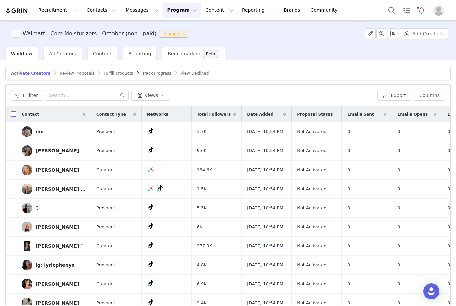
checkbox input "true"
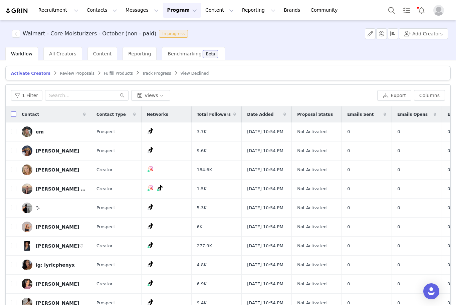
checkbox input "true"
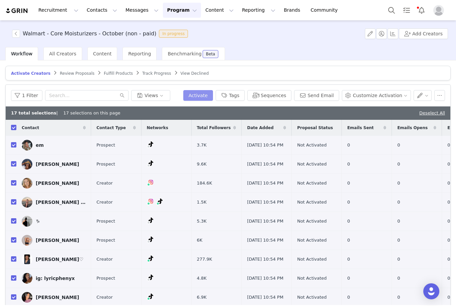
click at [210, 92] on button "Activate" at bounding box center [198, 95] width 30 height 11
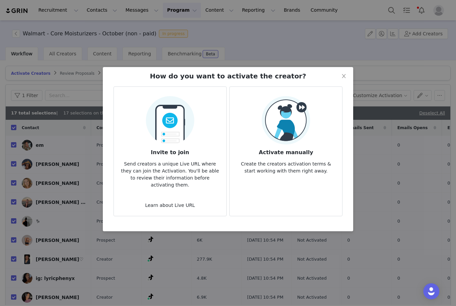
click at [184, 129] on img at bounding box center [170, 118] width 48 height 52
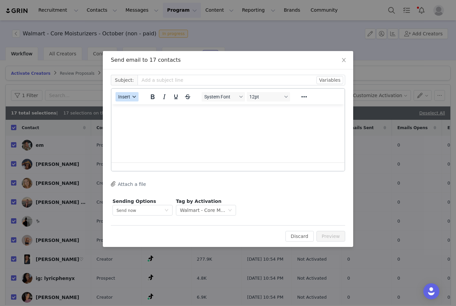
click at [135, 100] on button "Insert" at bounding box center [126, 96] width 23 height 9
click at [141, 107] on div "Insert Template" at bounding box center [151, 108] width 60 height 8
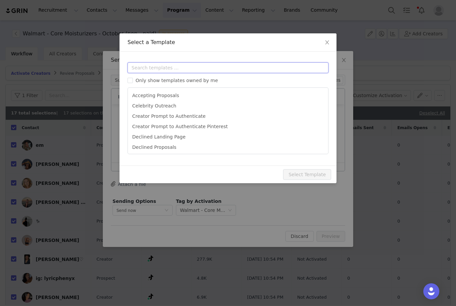
click at [154, 65] on input "text" at bounding box center [227, 67] width 201 height 11
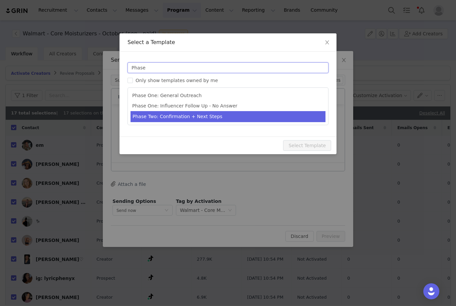
type input "Phase"
click at [195, 116] on li "Phase Two: Confirmation + Next Steps" at bounding box center [227, 116] width 195 height 11
type input "Hempz Collab - Next Steps"
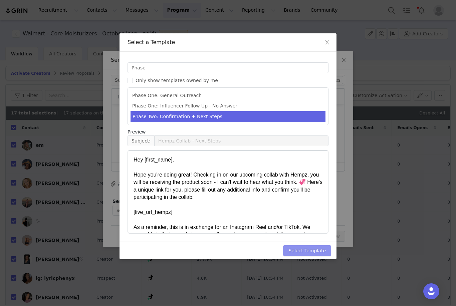
click at [296, 252] on button "Select Template" at bounding box center [307, 250] width 48 height 11
type input "Hempz Collab - Next Steps"
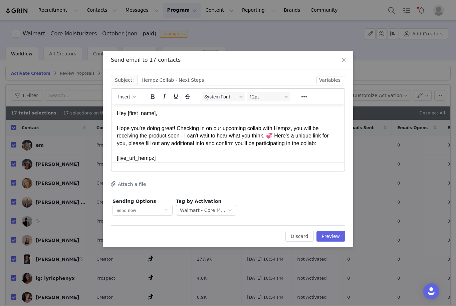
click at [138, 183] on button "Attach a file" at bounding box center [128, 184] width 35 height 8
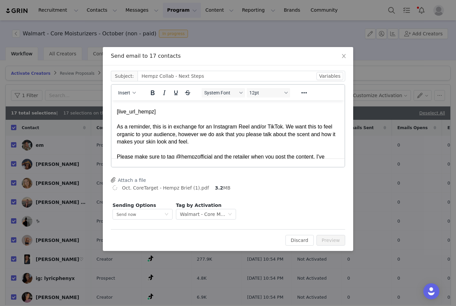
scroll to position [46, 0]
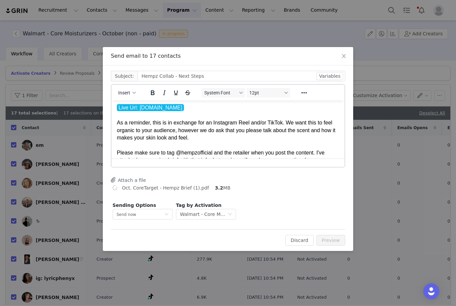
click at [242, 148] on p "Hey First Name , [PERSON_NAME] you're doing great! Checking in on our upcoming …" at bounding box center [228, 111] width 222 height 104
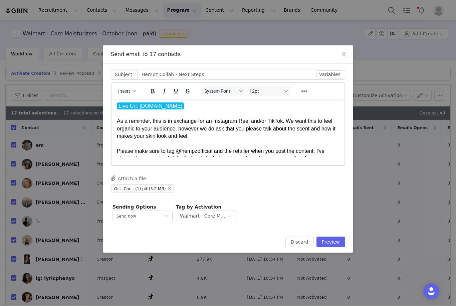
click at [242, 148] on p "Hey First Name , [PERSON_NAME] you're doing great! Checking in on our upcoming …" at bounding box center [228, 110] width 222 height 104
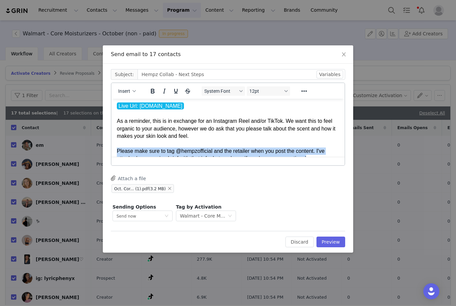
click at [242, 148] on p "Hey First Name , [PERSON_NAME] you're doing great! Checking in on our upcoming …" at bounding box center [228, 110] width 222 height 104
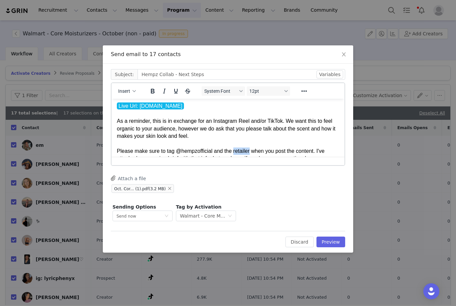
click at [242, 148] on p "Hey First Name , [PERSON_NAME] you're doing great! Checking in on our upcoming …" at bounding box center [228, 110] width 222 height 104
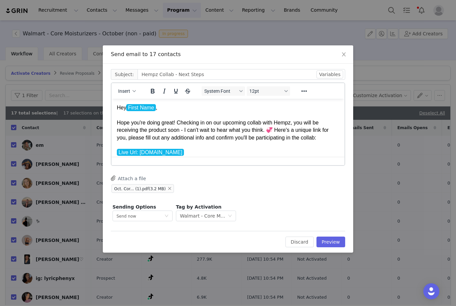
scroll to position [0, 0]
drag, startPoint x: 130, startPoint y: 49, endPoint x: 329, endPoint y: 243, distance: 277.7
click at [0, 0] on html "Recruitment Recruitment Creator Search Curated Lists Landing Pages Web Extensio…" at bounding box center [228, 153] width 456 height 306
click at [329, 243] on button "Preview" at bounding box center [330, 242] width 29 height 11
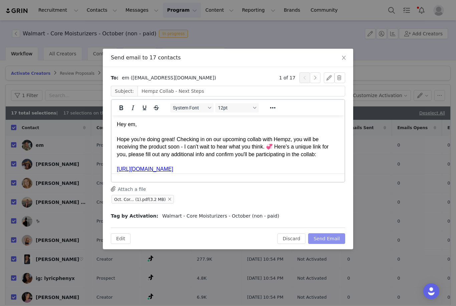
click at [0, 0] on html "Recruitment Recruitment Creator Search Curated Lists Landing Pages Web Extensio…" at bounding box center [228, 153] width 456 height 306
click at [327, 241] on button "Send Email" at bounding box center [326, 238] width 37 height 11
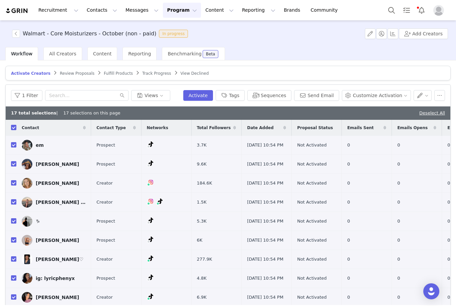
click at [427, 114] on link "Deselect All" at bounding box center [432, 112] width 26 height 5
checkbox input "false"
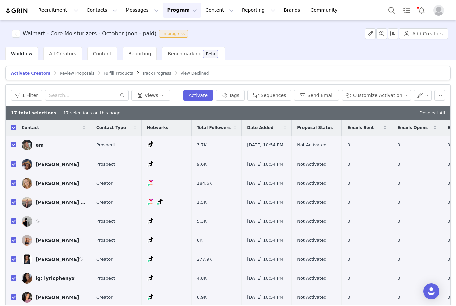
checkbox input "false"
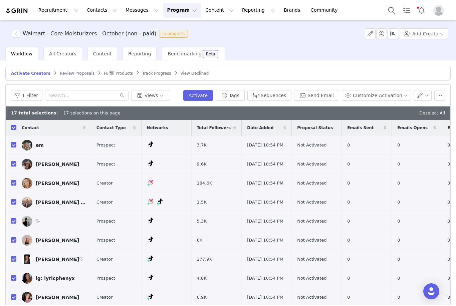
checkbox input "false"
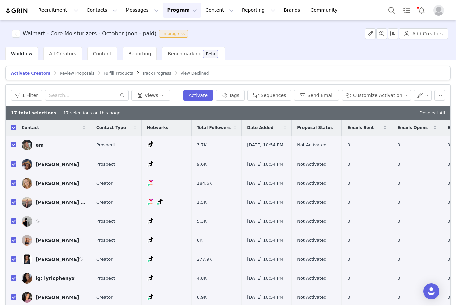
checkbox input "false"
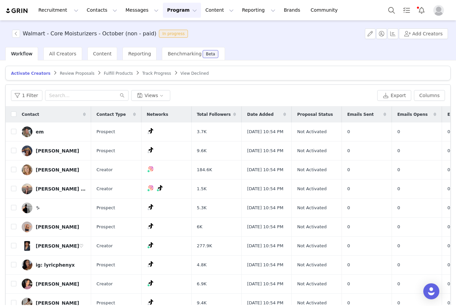
click at [16, 10] on img at bounding box center [16, 11] width 23 height 6
